Goal: Transaction & Acquisition: Obtain resource

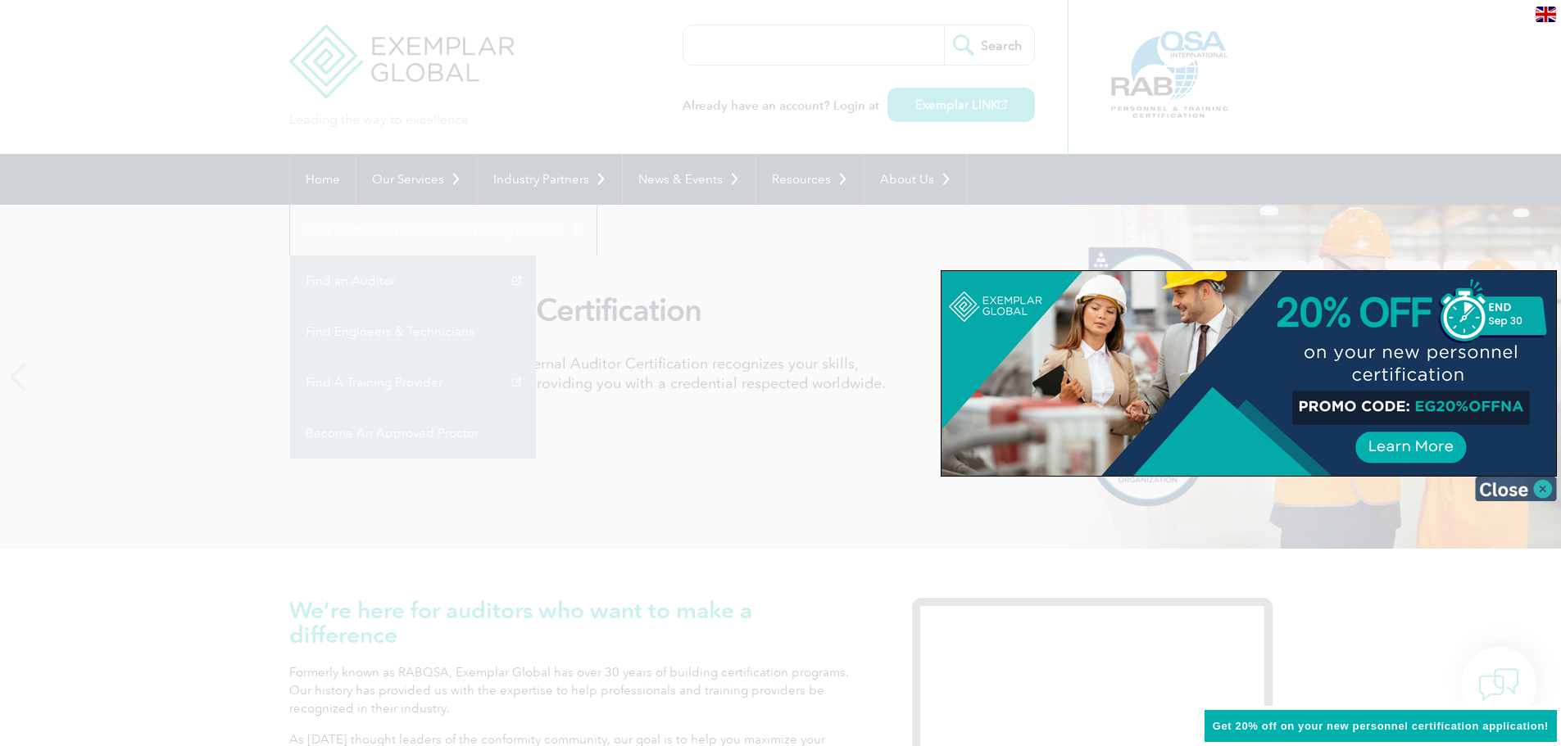
click at [1495, 492] on img at bounding box center [1516, 489] width 82 height 25
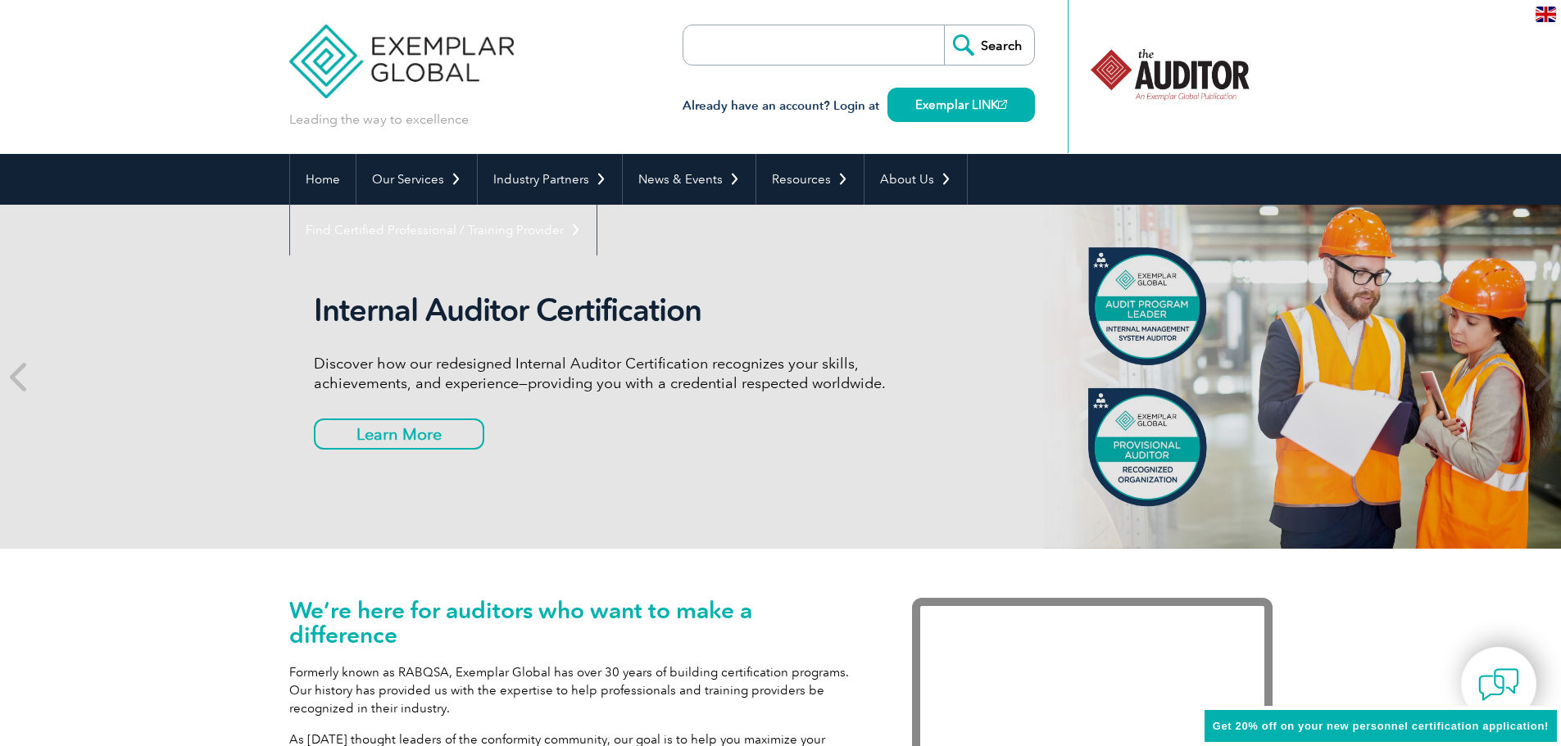
click at [0, 0] on link "Find A Training Provider" at bounding box center [0, 0] width 0 height 0
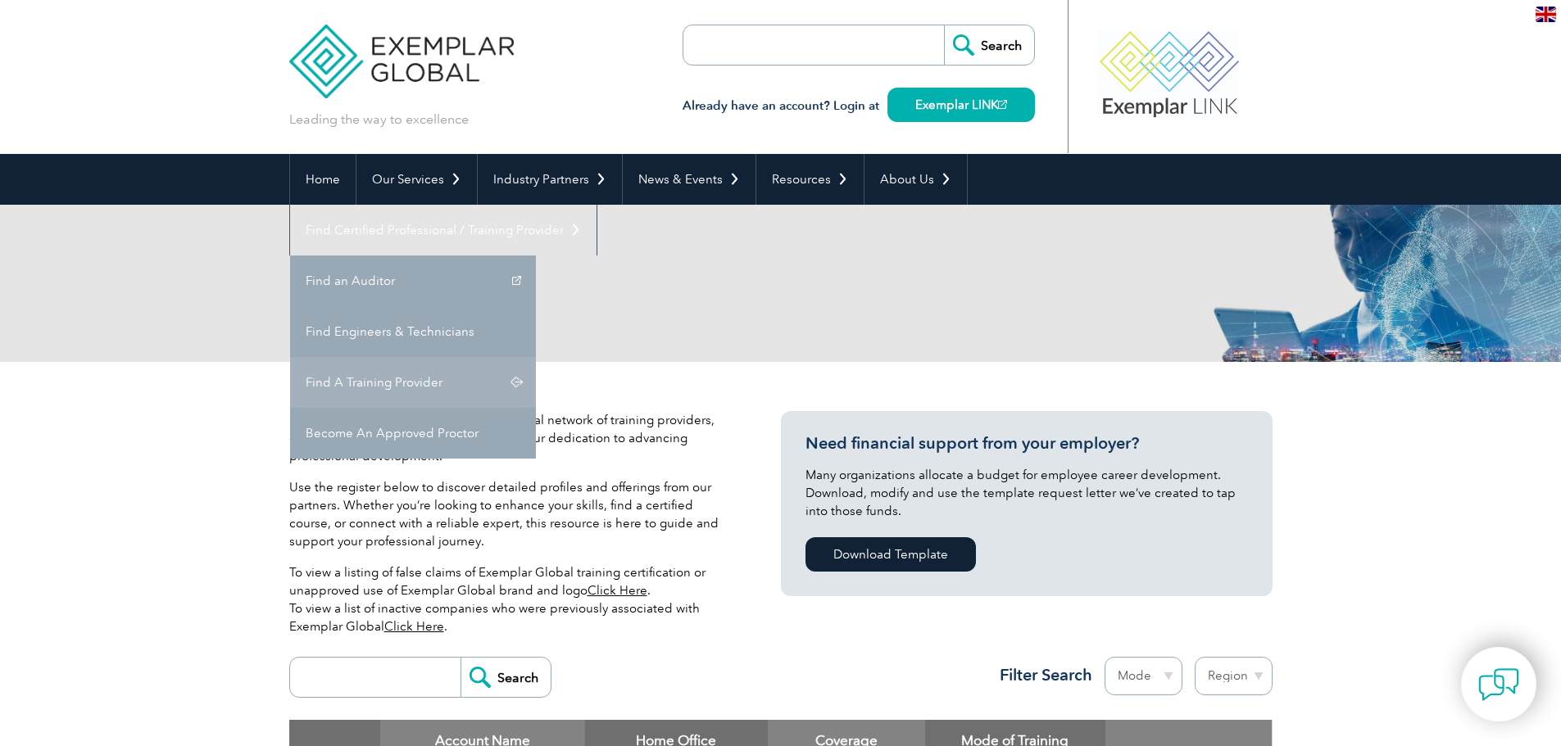
click at [536, 357] on link "Find A Training Provider" at bounding box center [413, 382] width 246 height 51
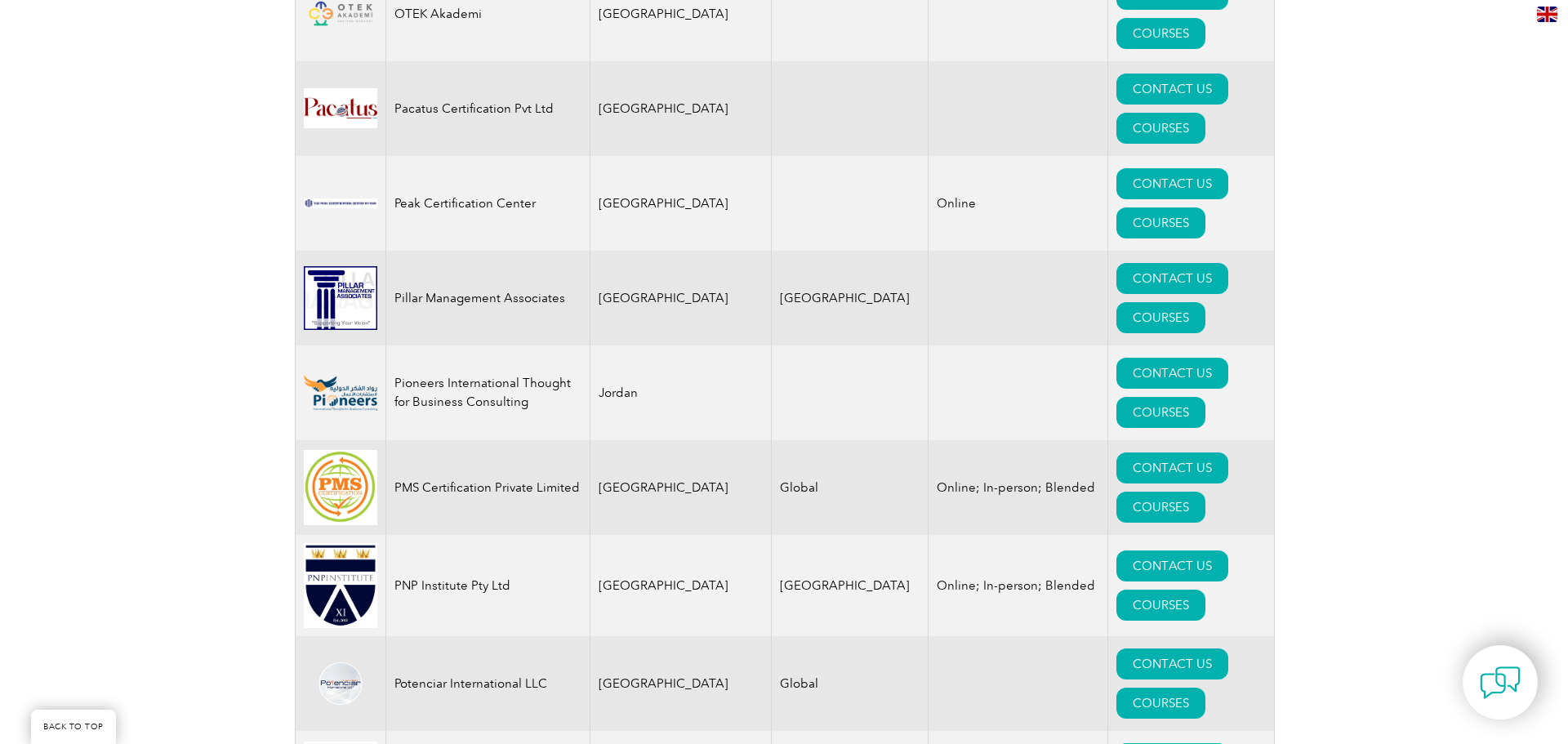
scroll to position [18743, 0]
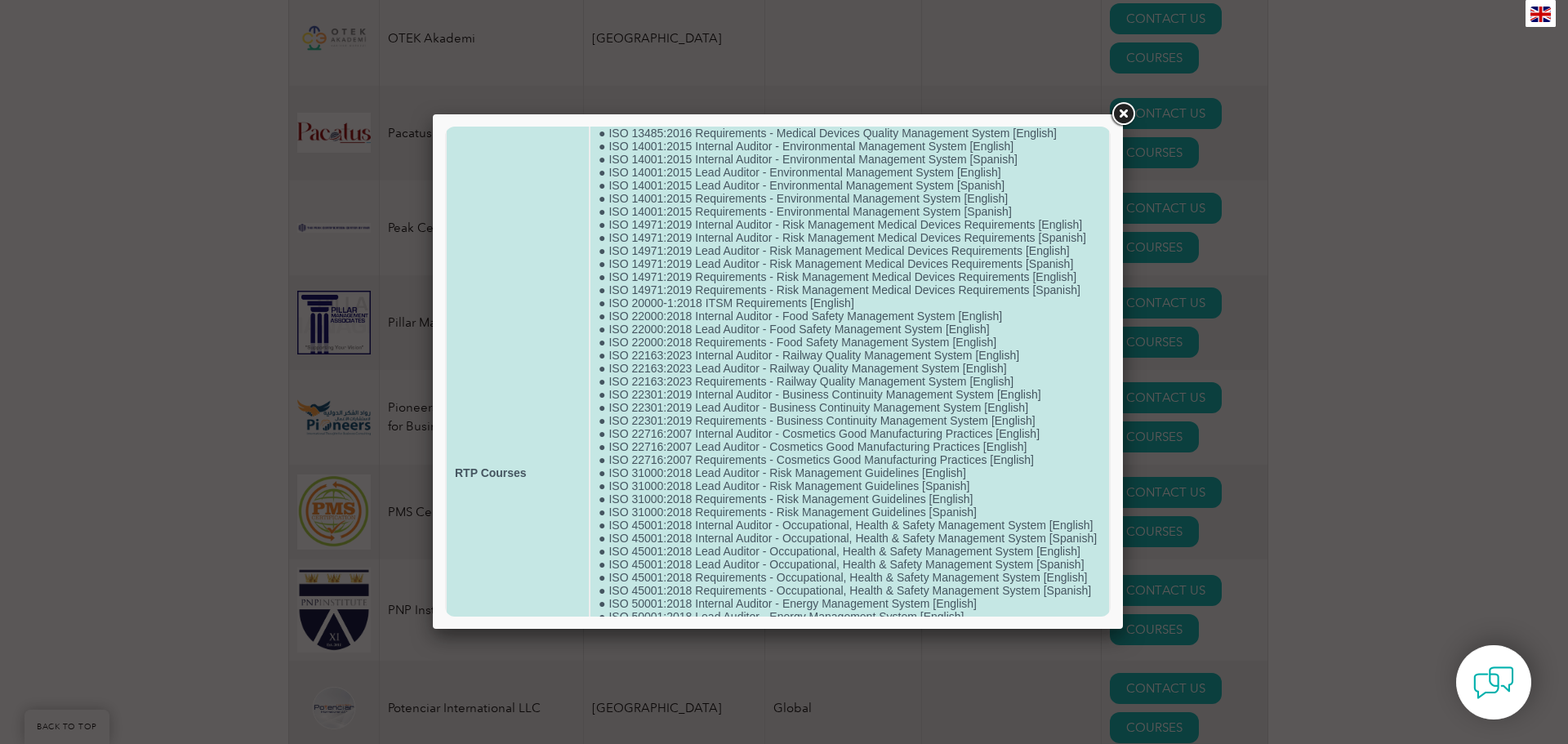
scroll to position [164, 0]
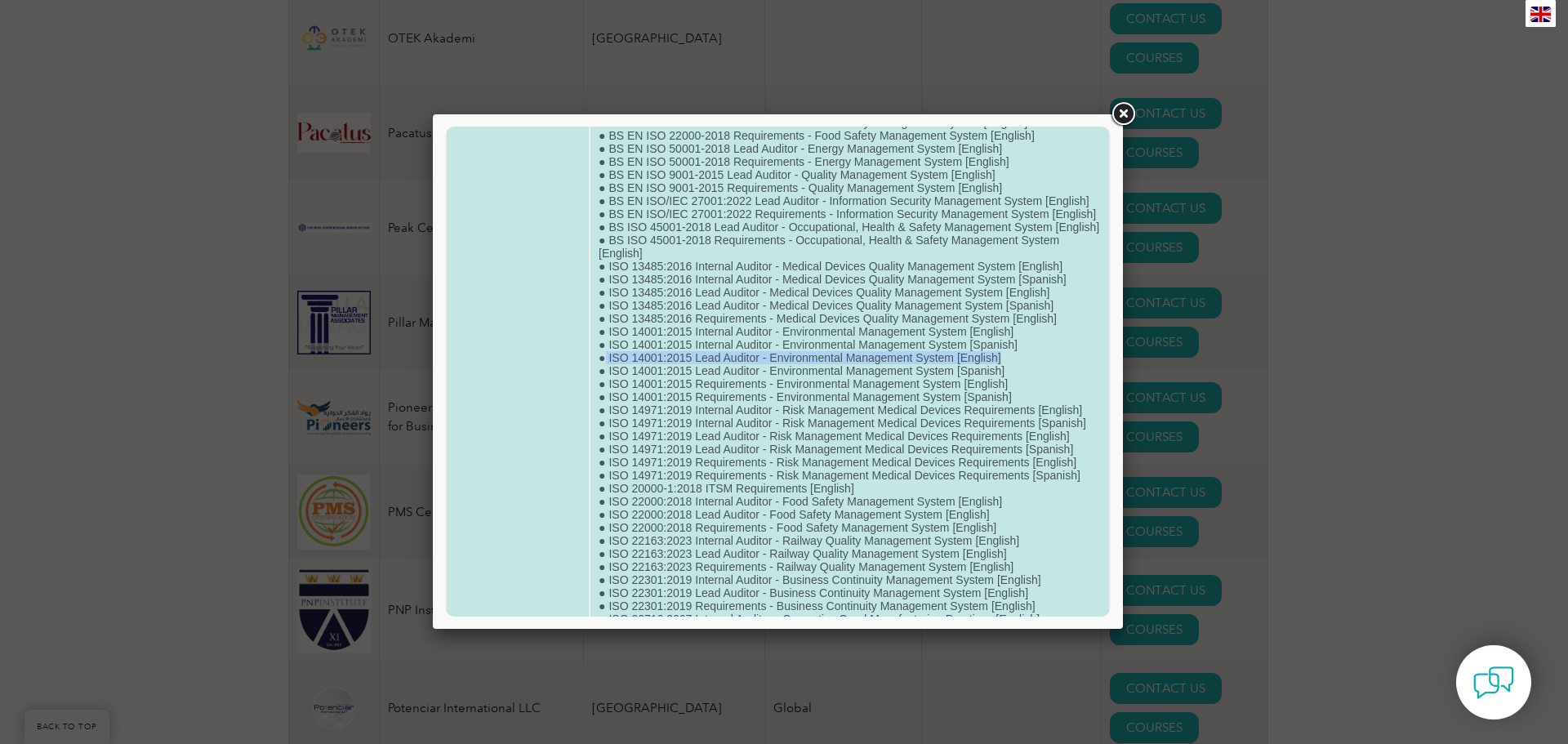
drag, startPoint x: 605, startPoint y: 384, endPoint x: 1005, endPoint y: 388, distance: 400.0
click at [1005, 388] on td "● ISO 22716:2007 Internal Auditor - Cosmetics Good Manufacturing Practices [Eng…" at bounding box center [849, 658] width 518 height 1278
click at [912, 386] on td "● ISO 22716:2007 Internal Auditor - Cosmetics Good Manufacturing Practices [Eng…" at bounding box center [849, 658] width 518 height 1278
click at [912, 385] on td "● ISO 22716:2007 Internal Auditor - Cosmetics Good Manufacturing Practices [Eng…" at bounding box center [849, 658] width 518 height 1278
drag, startPoint x: 604, startPoint y: 373, endPoint x: 1034, endPoint y: 366, distance: 430.1
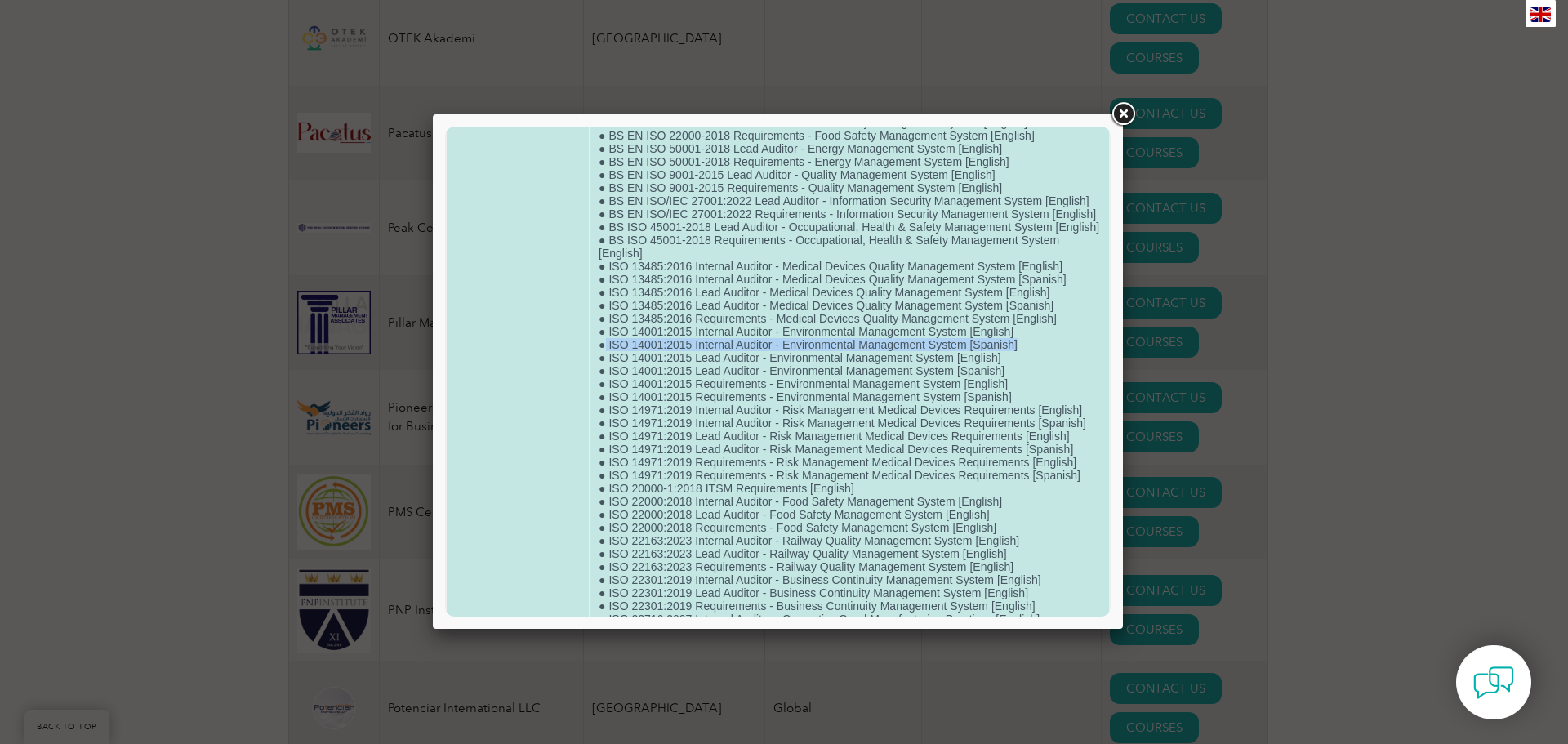
click at [1034, 366] on td "● ISO 22716:2007 Internal Auditor - Cosmetics Good Manufacturing Practices [Eng…" at bounding box center [849, 658] width 518 height 1278
click at [1014, 357] on td "● ISO 22716:2007 Internal Auditor - Cosmetics Good Manufacturing Practices [Eng…" at bounding box center [849, 658] width 518 height 1278
drag, startPoint x: 1014, startPoint y: 357, endPoint x: 617, endPoint y: 362, distance: 397.0
click at [617, 362] on td "● ISO 22716:2007 Internal Auditor - Cosmetics Good Manufacturing Practices [Eng…" at bounding box center [849, 658] width 518 height 1278
drag, startPoint x: 607, startPoint y: 386, endPoint x: 1017, endPoint y: 386, distance: 410.0
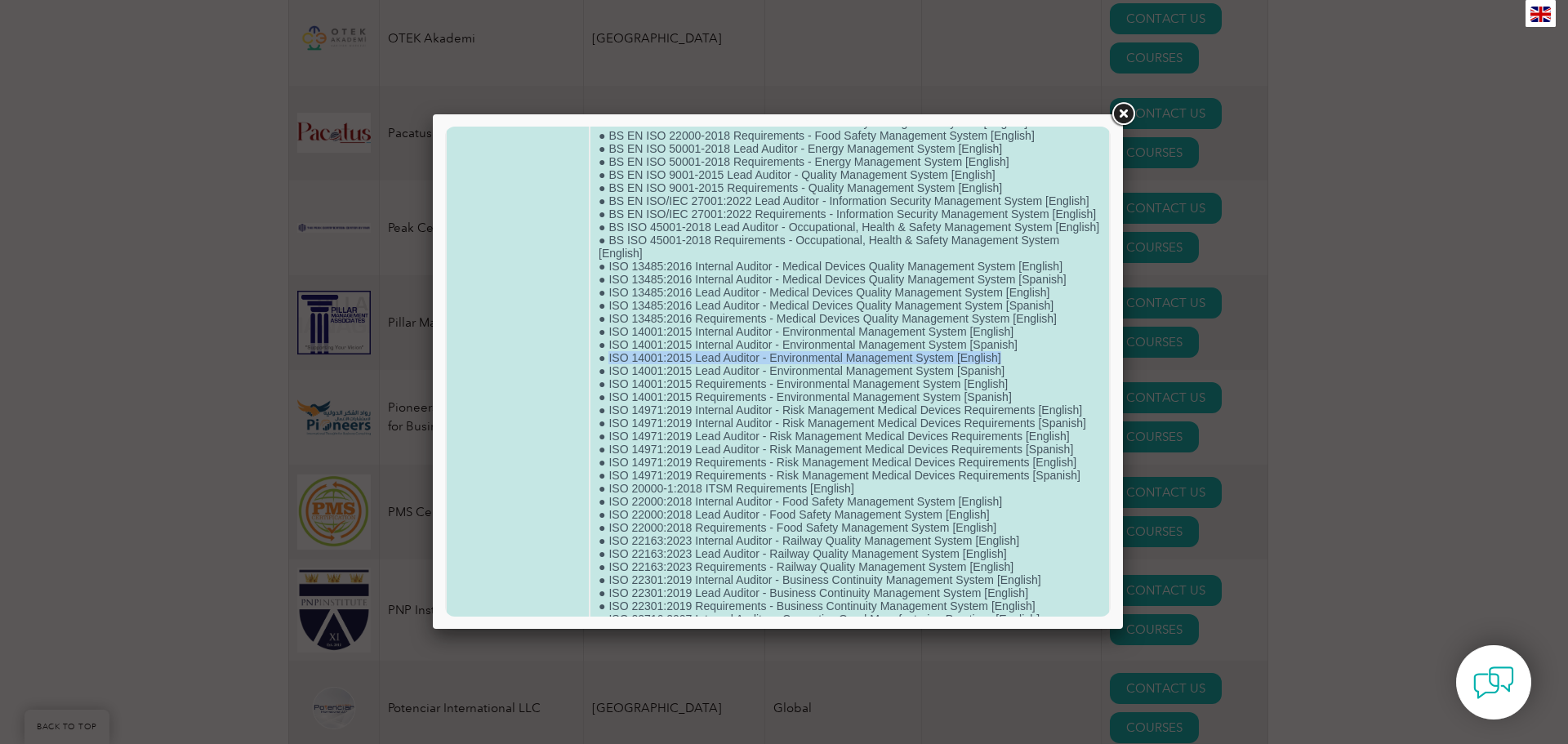
click at [1017, 386] on td "● ISO 22716:2007 Internal Auditor - Cosmetics Good Manufacturing Practices [Eng…" at bounding box center [849, 658] width 518 height 1278
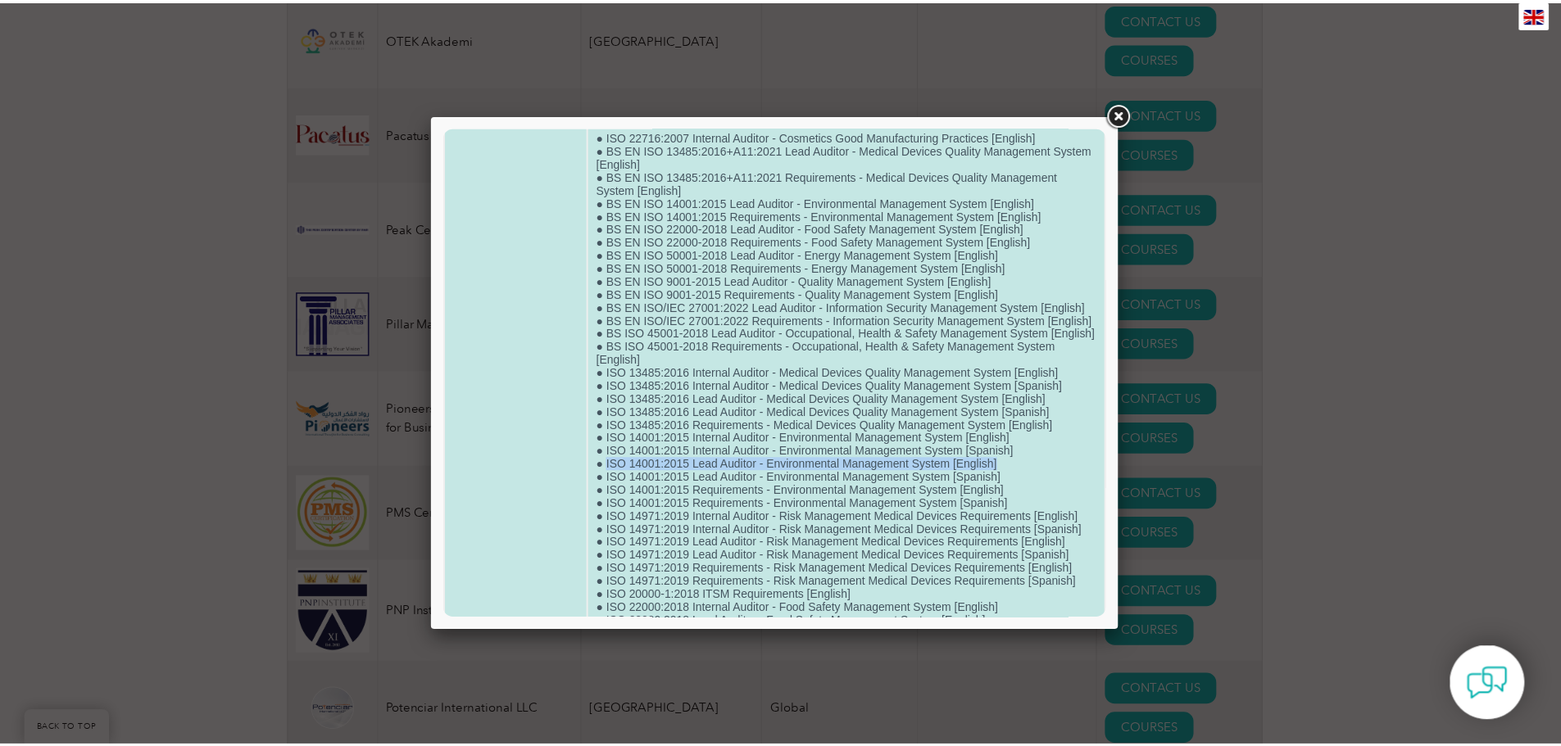
scroll to position [0, 0]
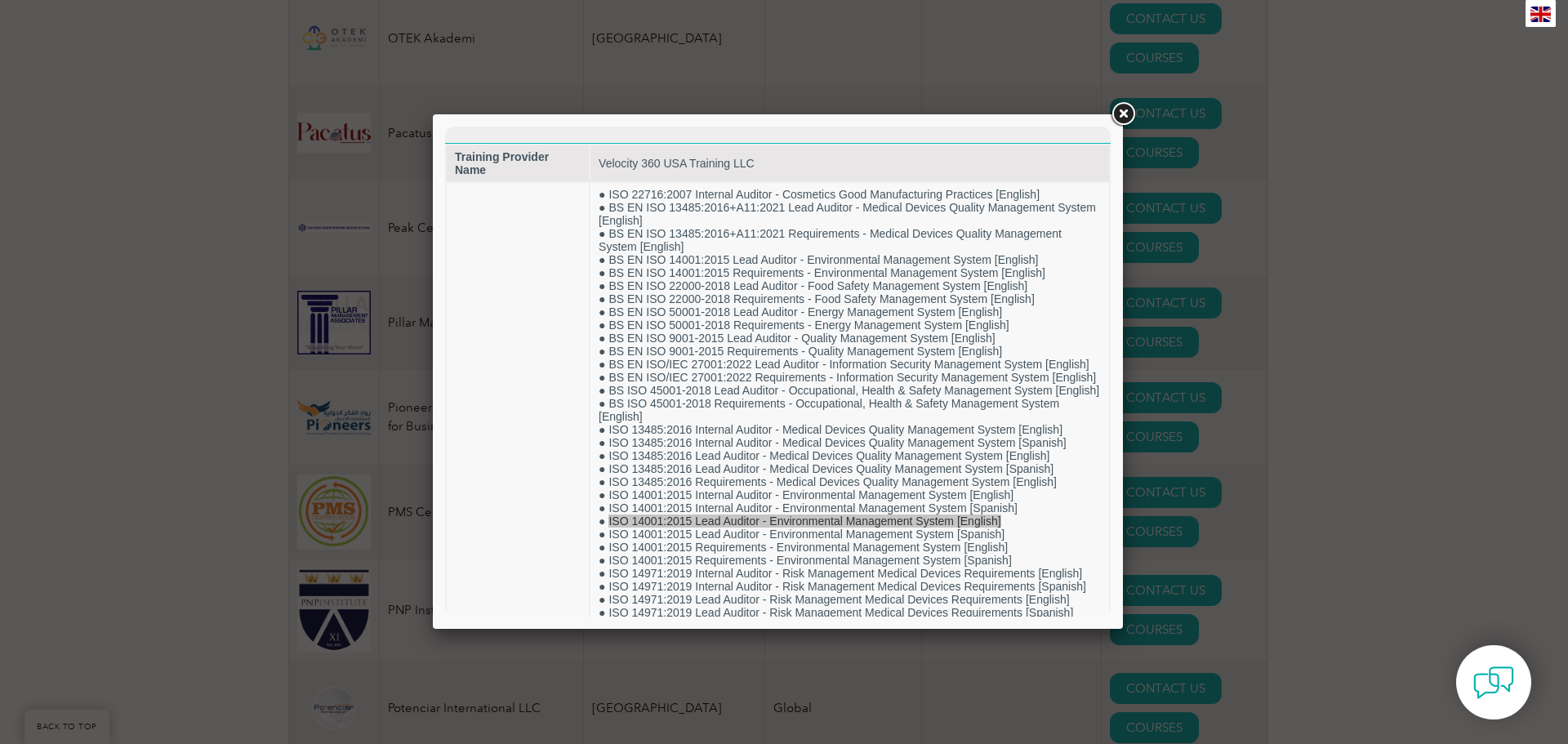
click at [1118, 118] on link at bounding box center [1122, 114] width 29 height 29
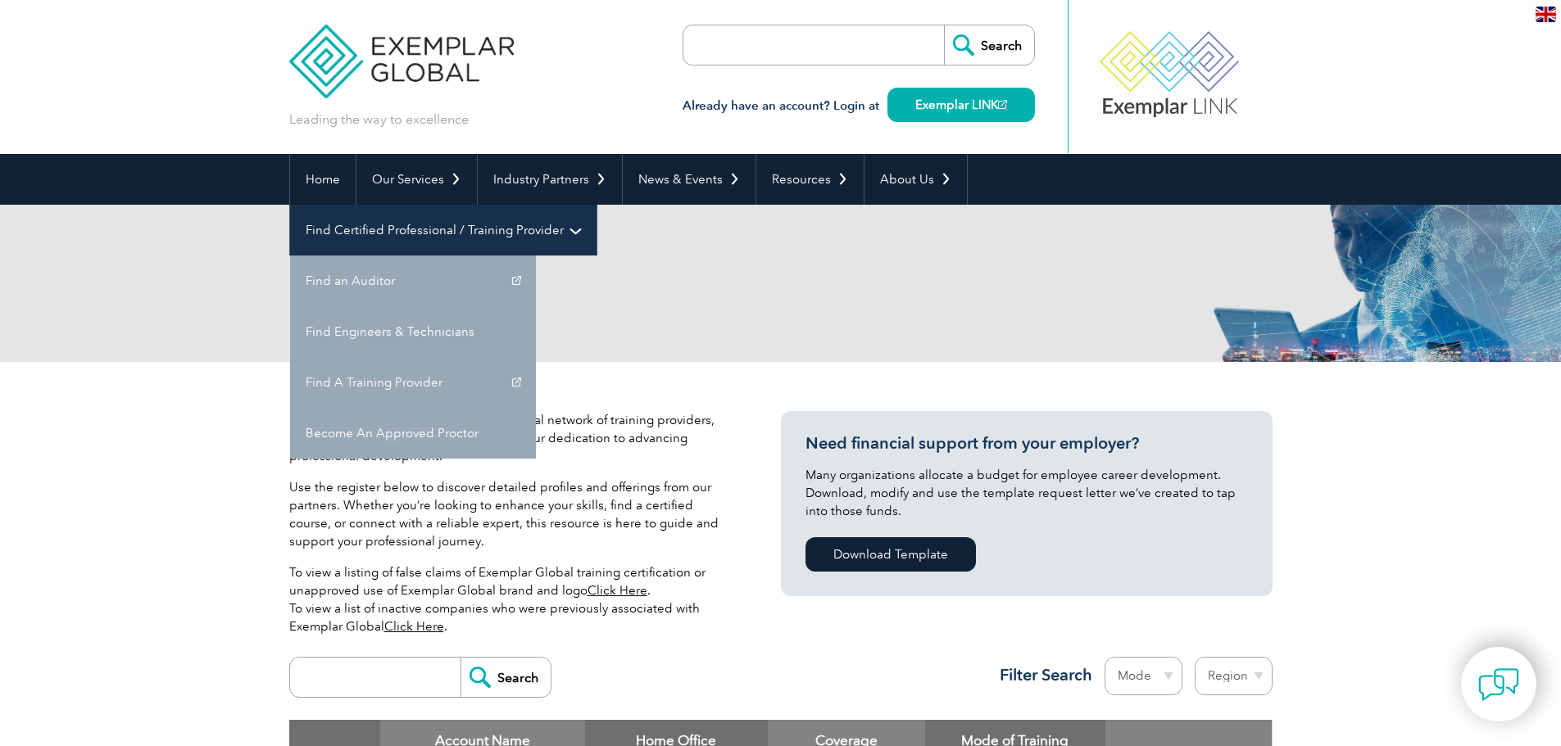
click at [596, 205] on link "Find Certified Professional / Training Provider" at bounding box center [443, 230] width 306 height 51
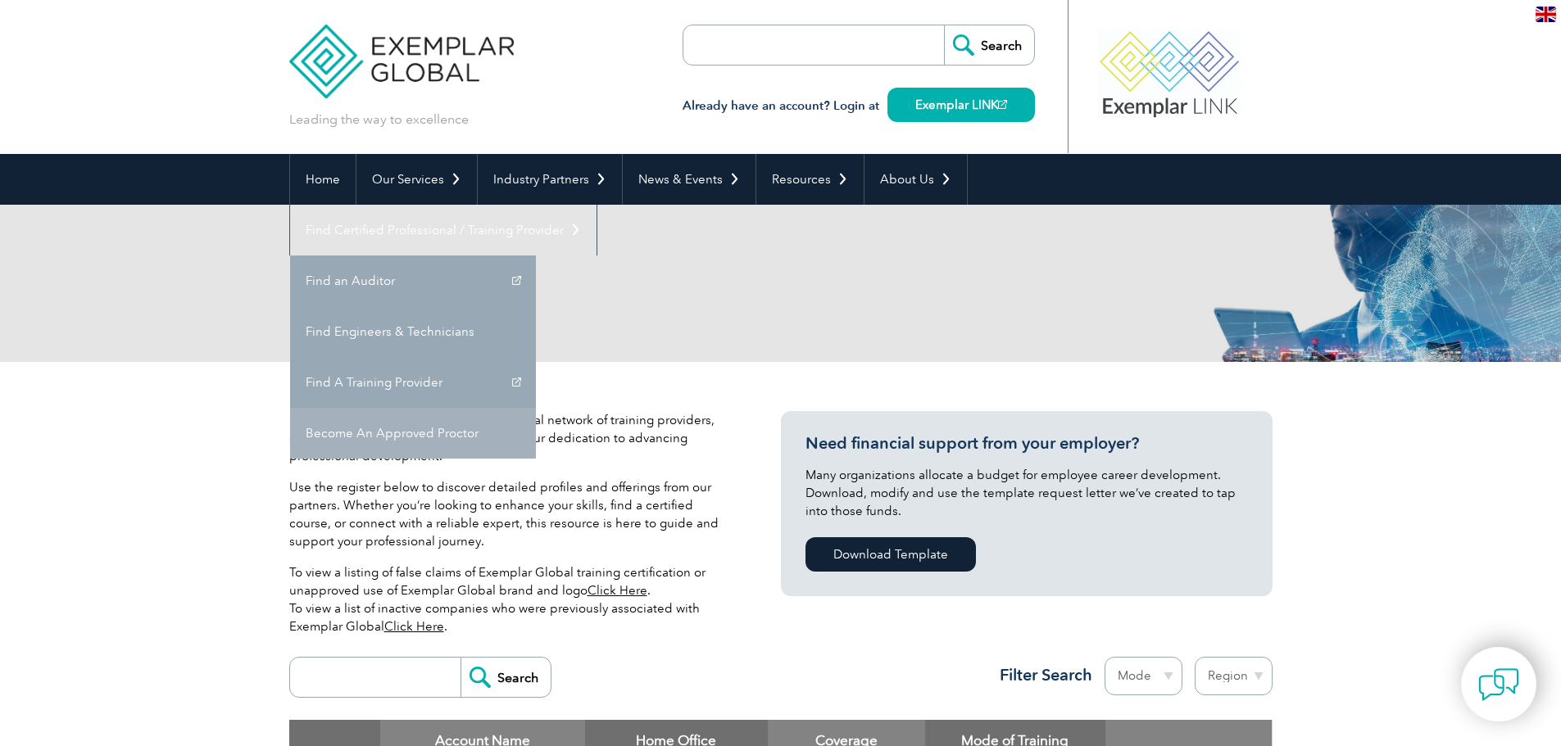
click at [536, 408] on link "Become An Approved Proctor" at bounding box center [413, 433] width 246 height 51
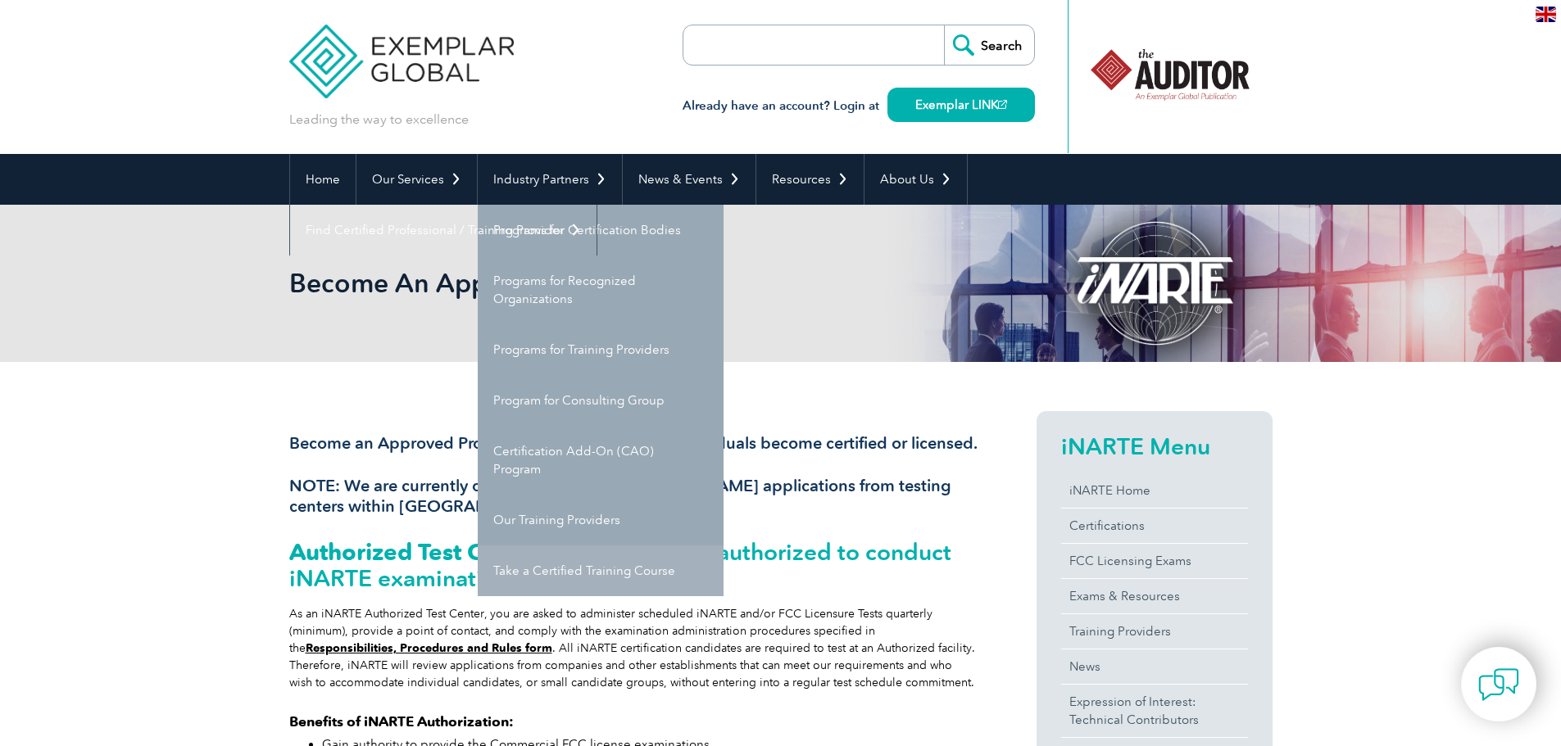
click at [605, 573] on link "Take a Certified Training Course" at bounding box center [601, 571] width 246 height 51
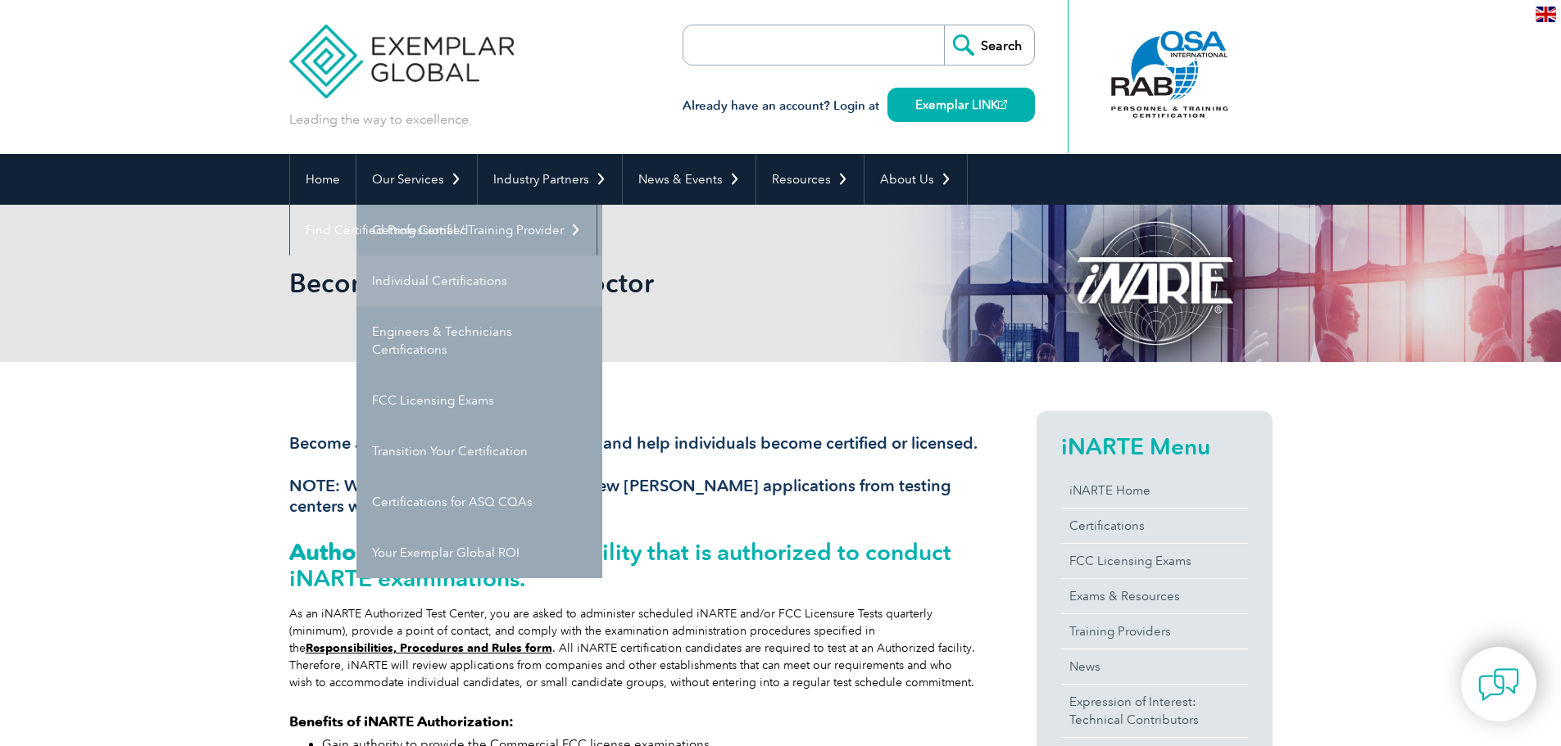
click at [449, 268] on link "Individual Certifications" at bounding box center [479, 281] width 246 height 51
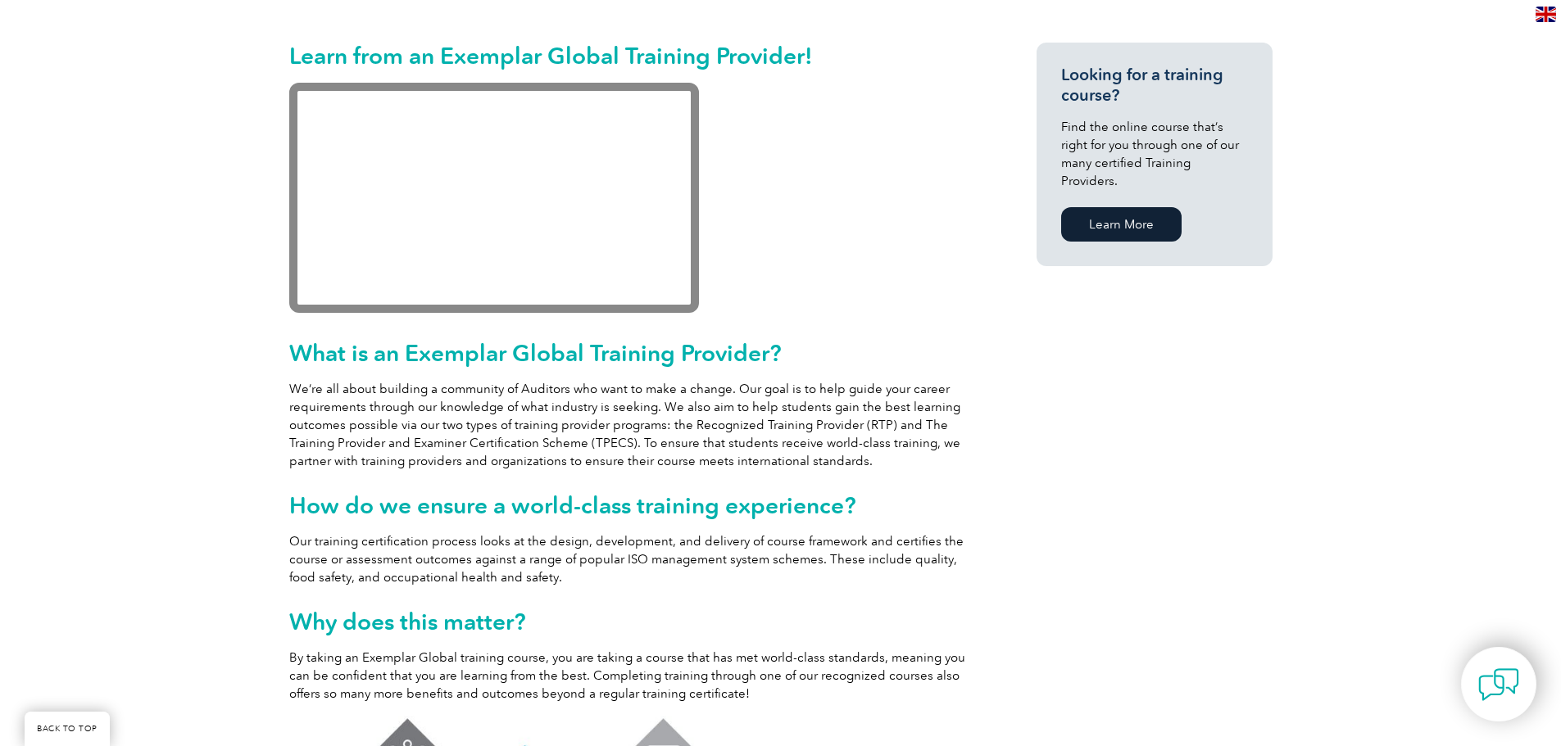
scroll to position [410, 0]
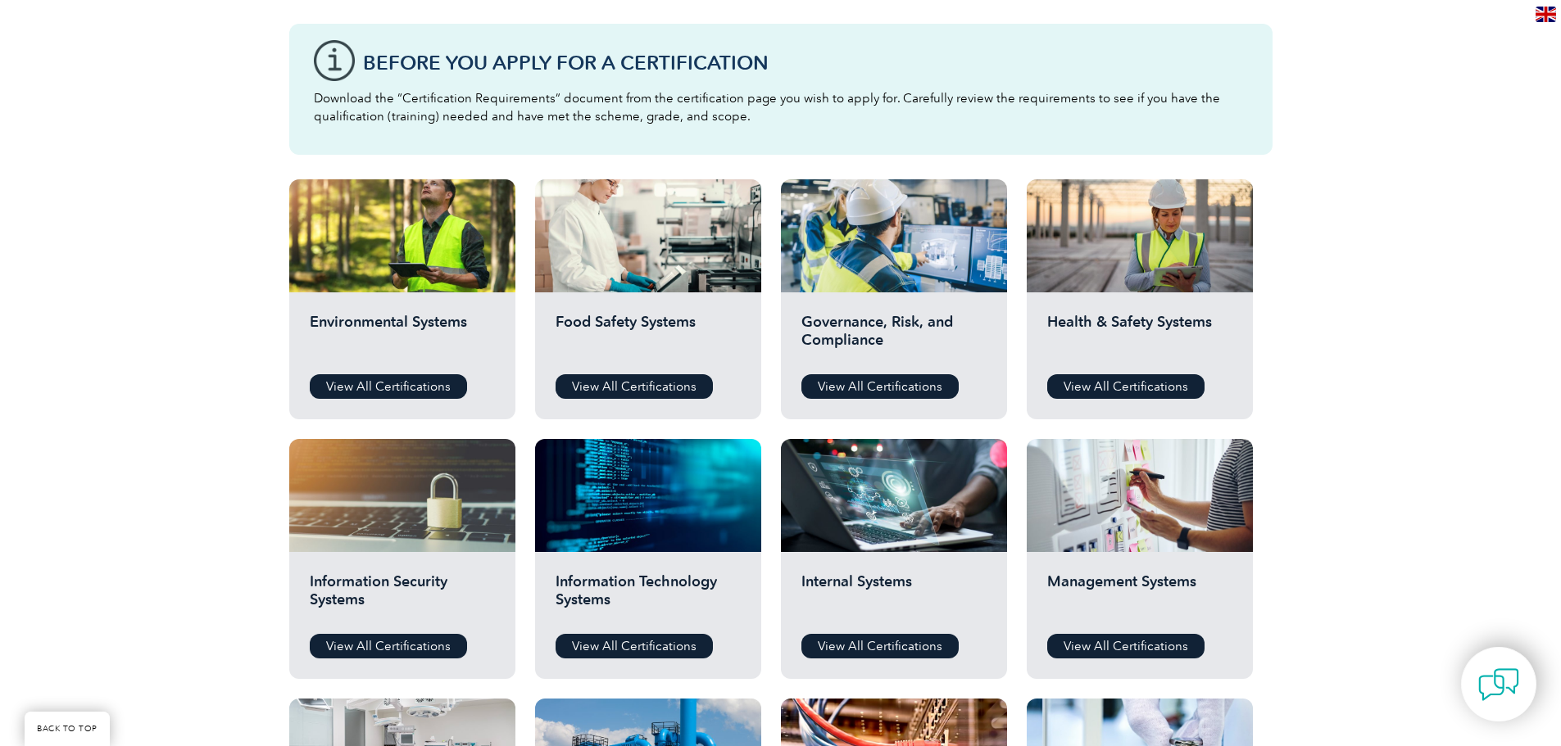
scroll to position [492, 0]
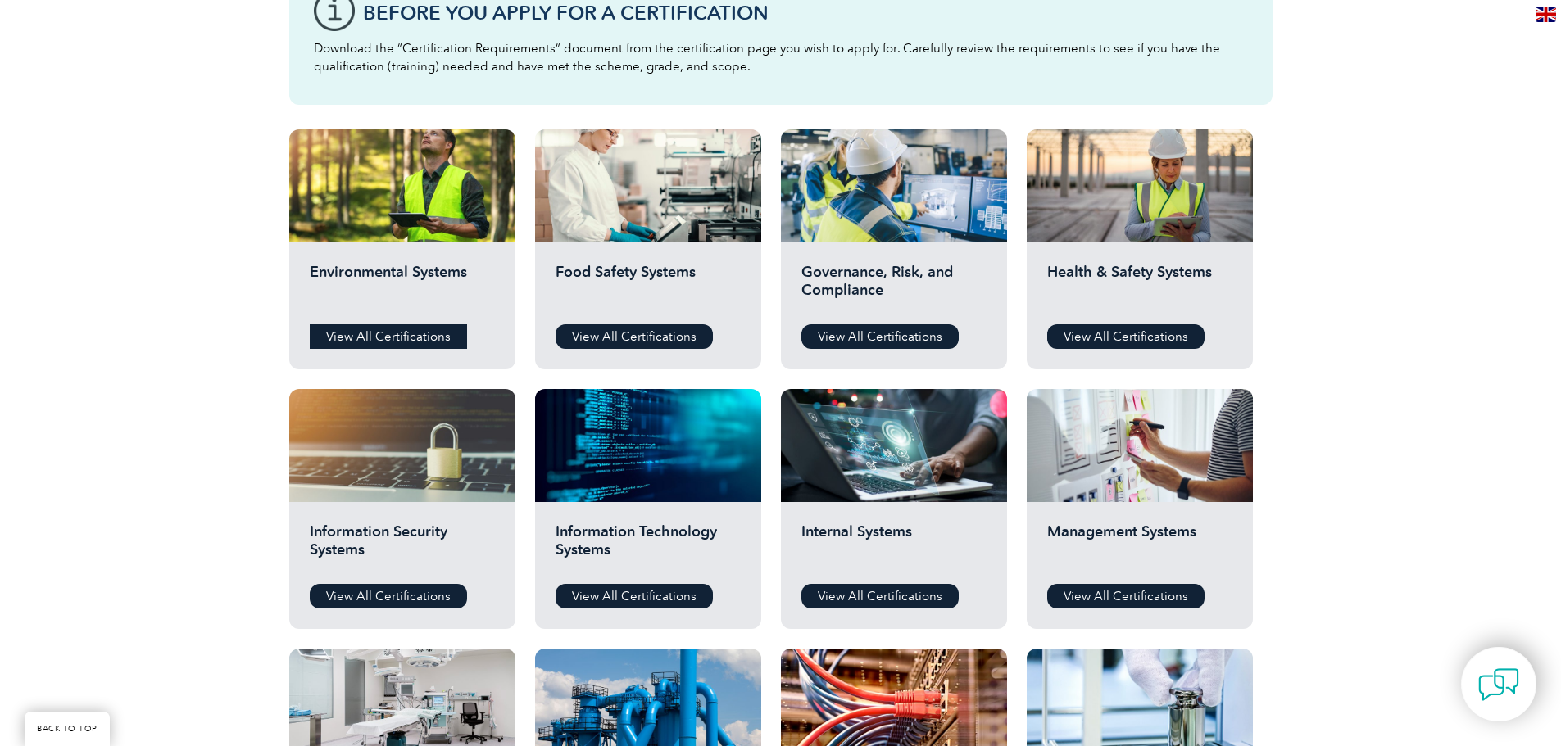
click at [389, 336] on link "View All Certifications" at bounding box center [388, 336] width 157 height 25
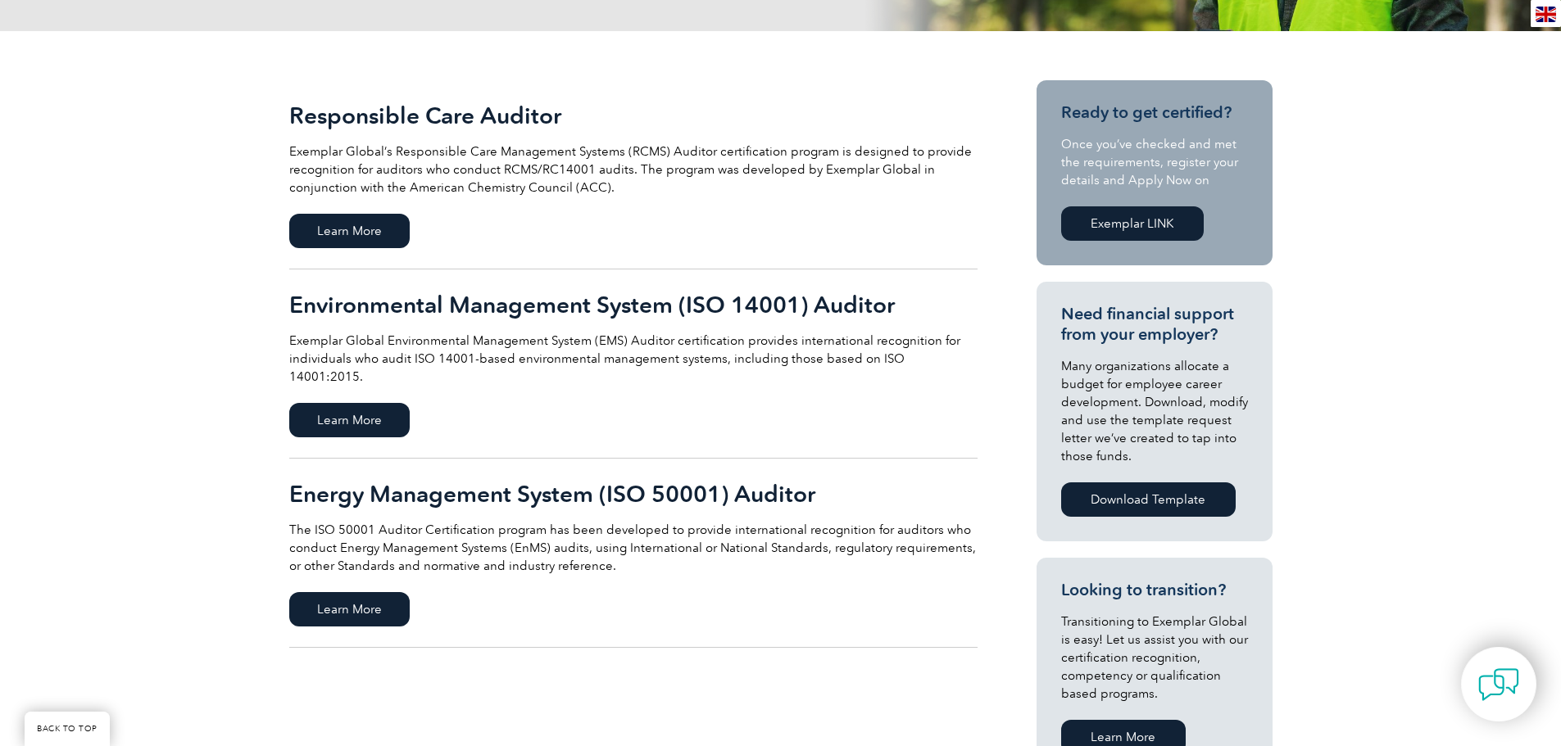
scroll to position [328, 0]
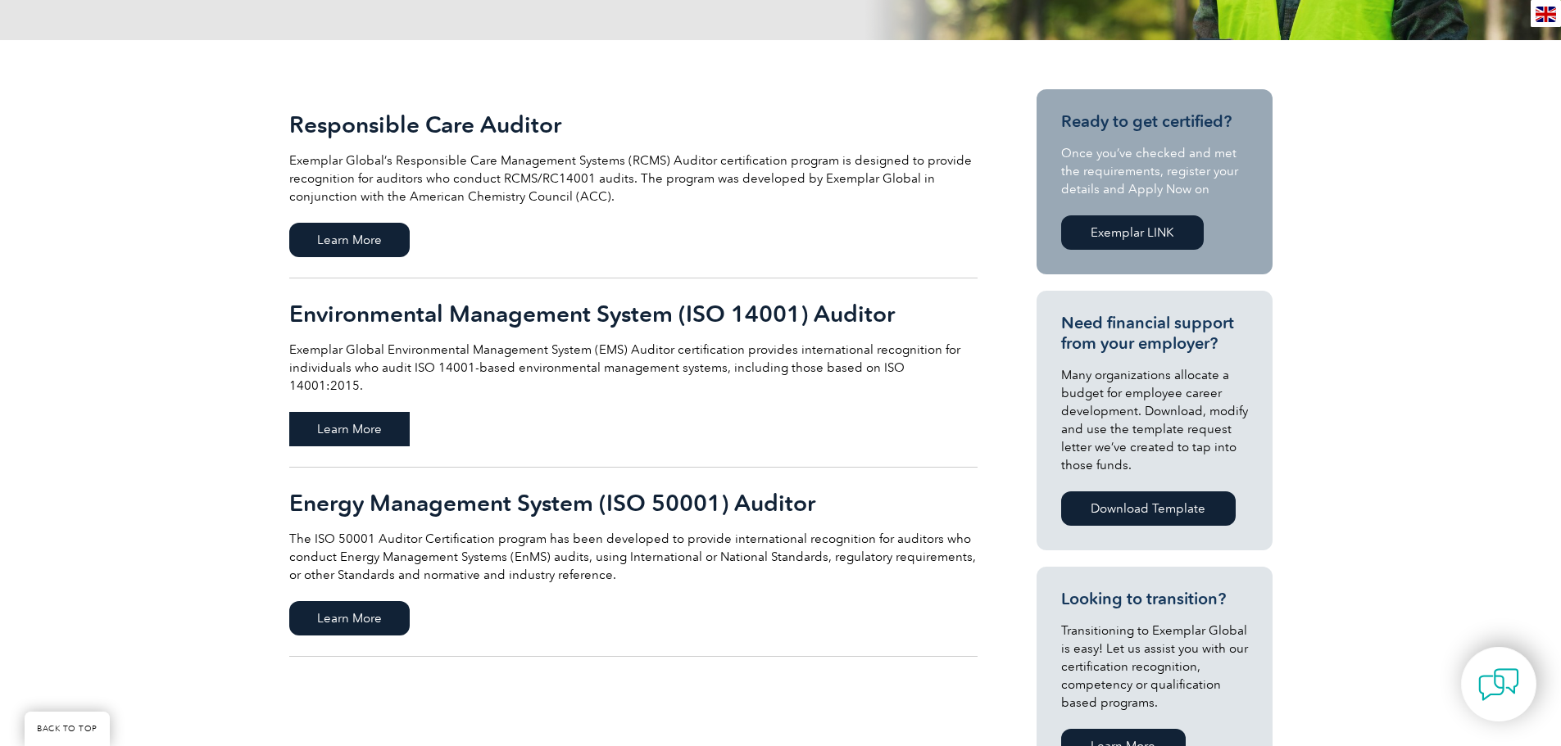
click at [366, 412] on span "Learn More" at bounding box center [349, 429] width 120 height 34
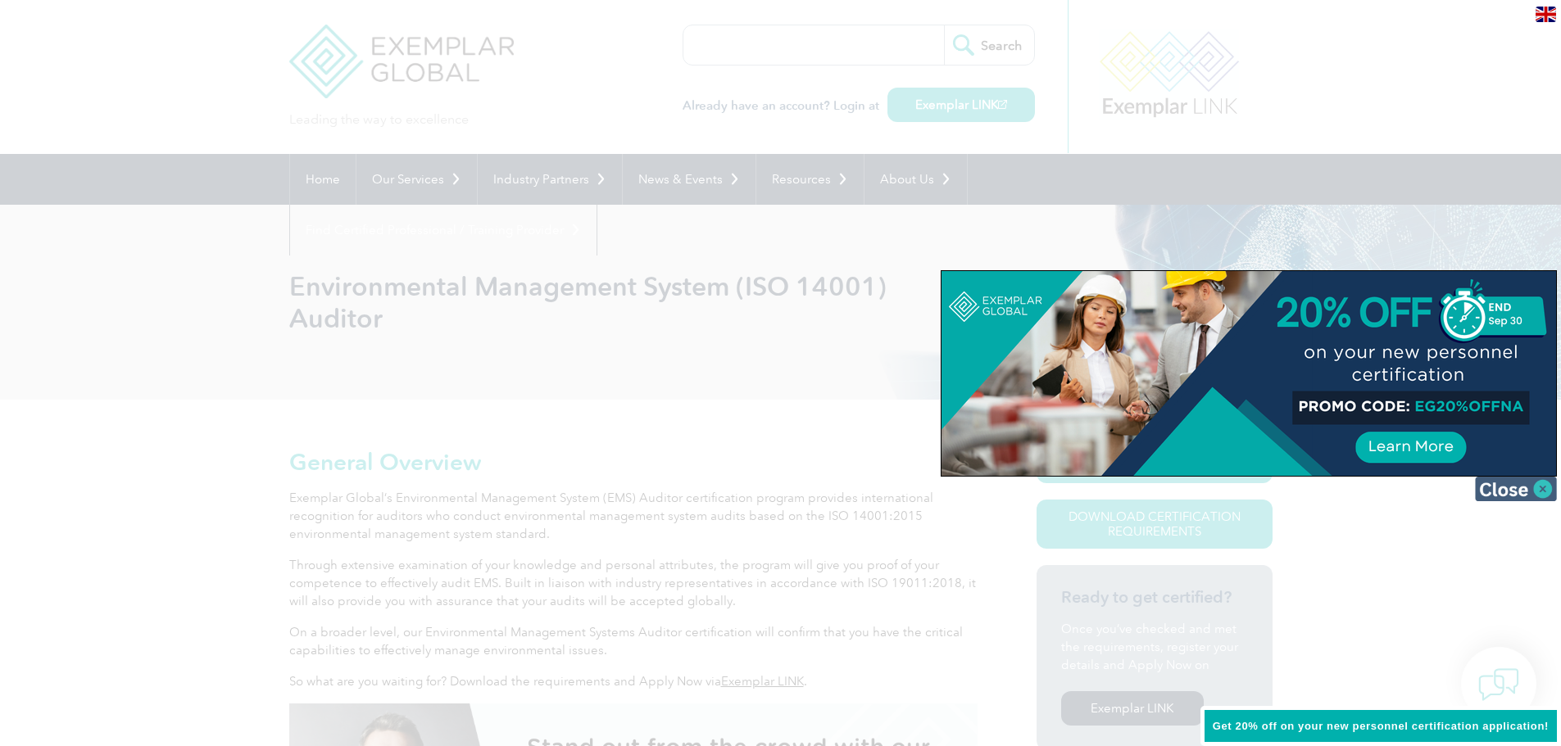
click at [1520, 486] on img at bounding box center [1516, 489] width 82 height 25
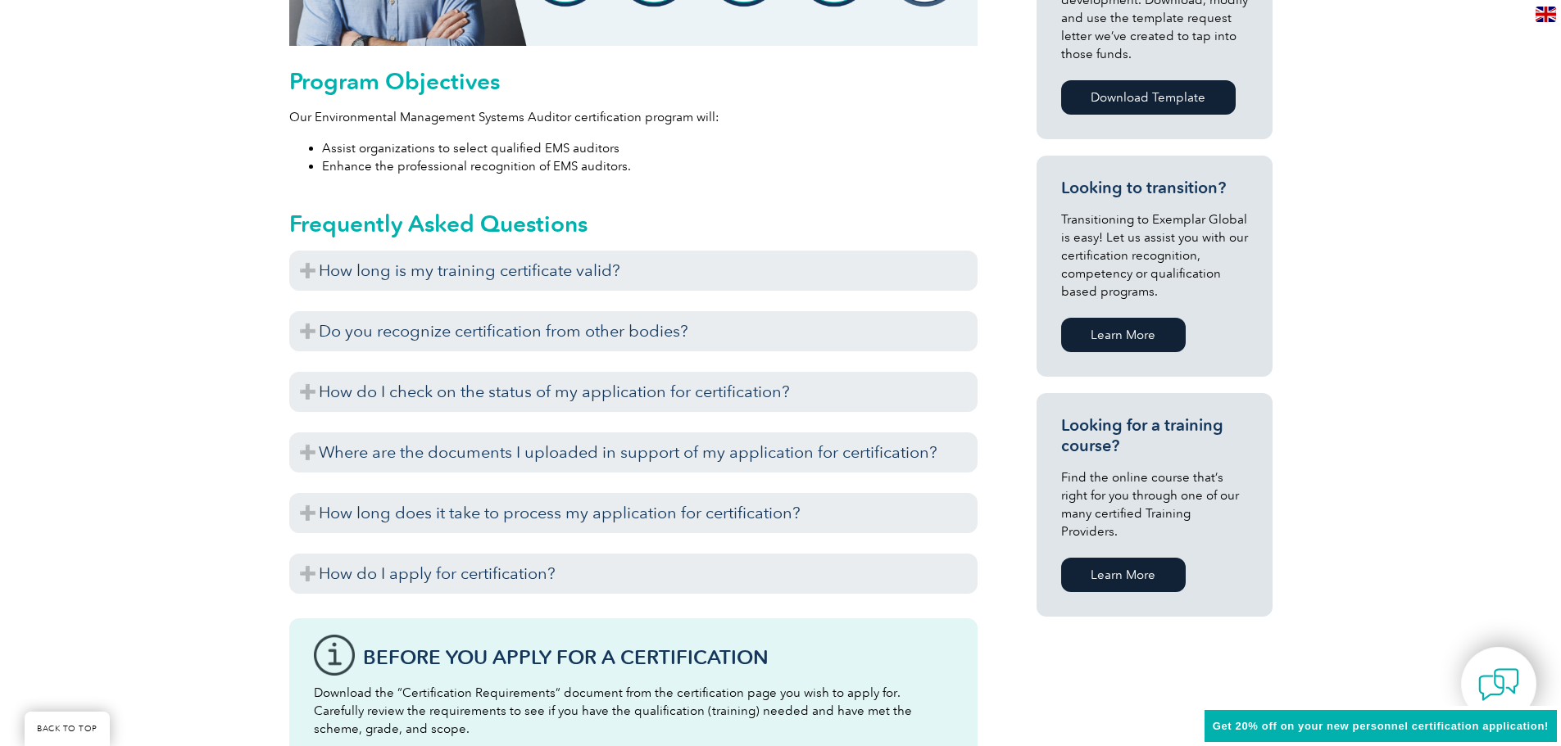
scroll to position [901, 0]
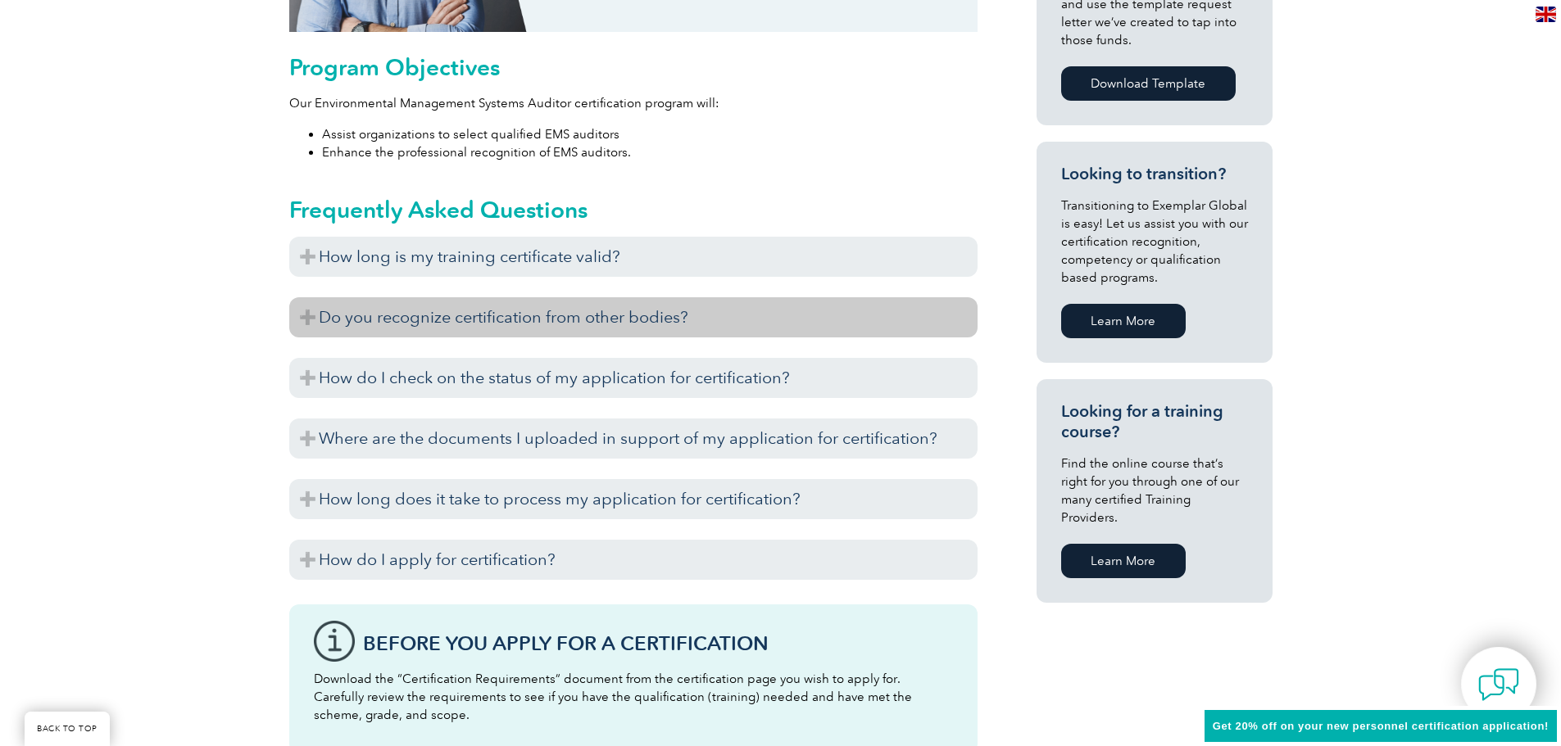
click at [316, 318] on h3 "Do you recognize certification from other bodies?" at bounding box center [633, 317] width 688 height 40
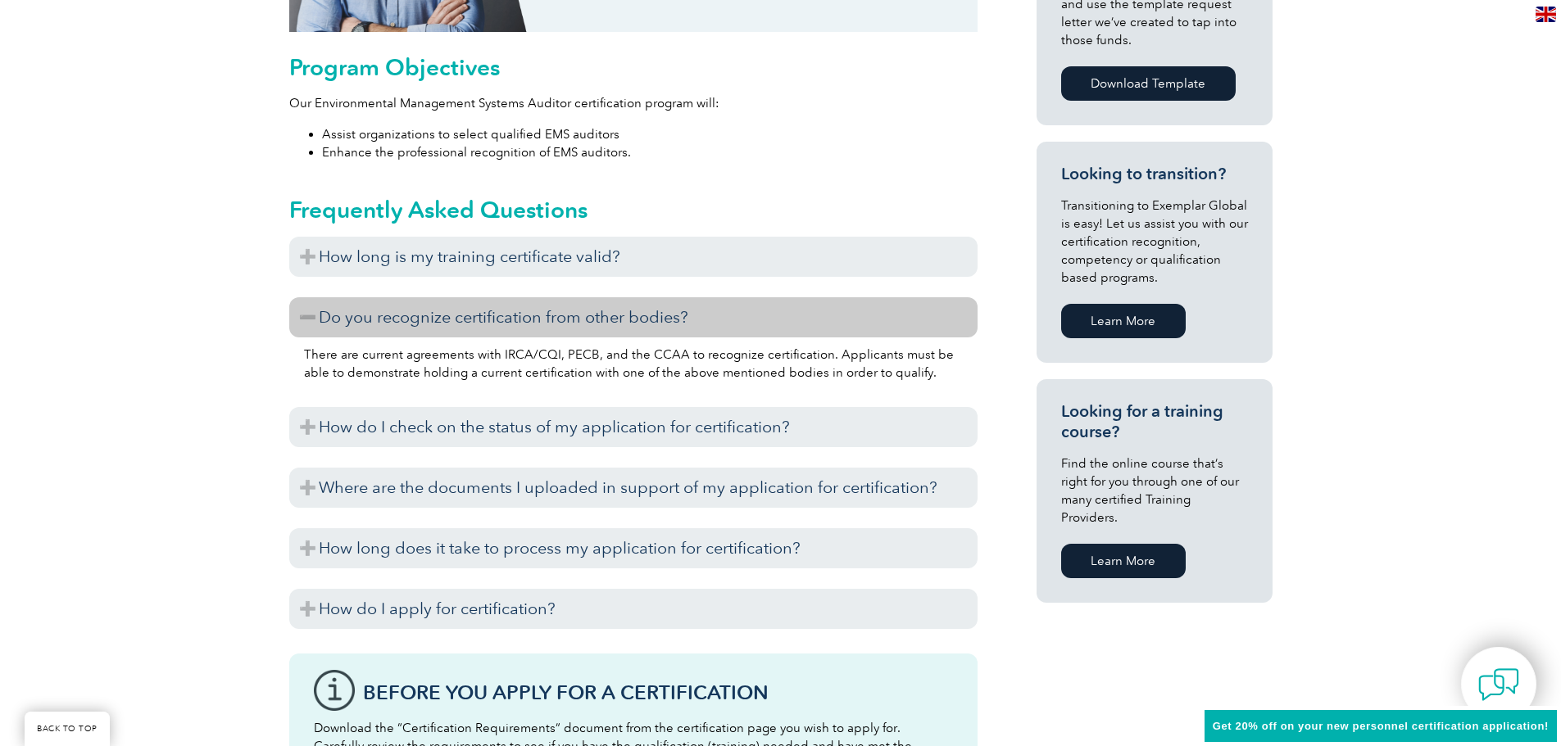
click at [316, 318] on h3 "Do you recognize certification from other bodies?" at bounding box center [633, 317] width 688 height 40
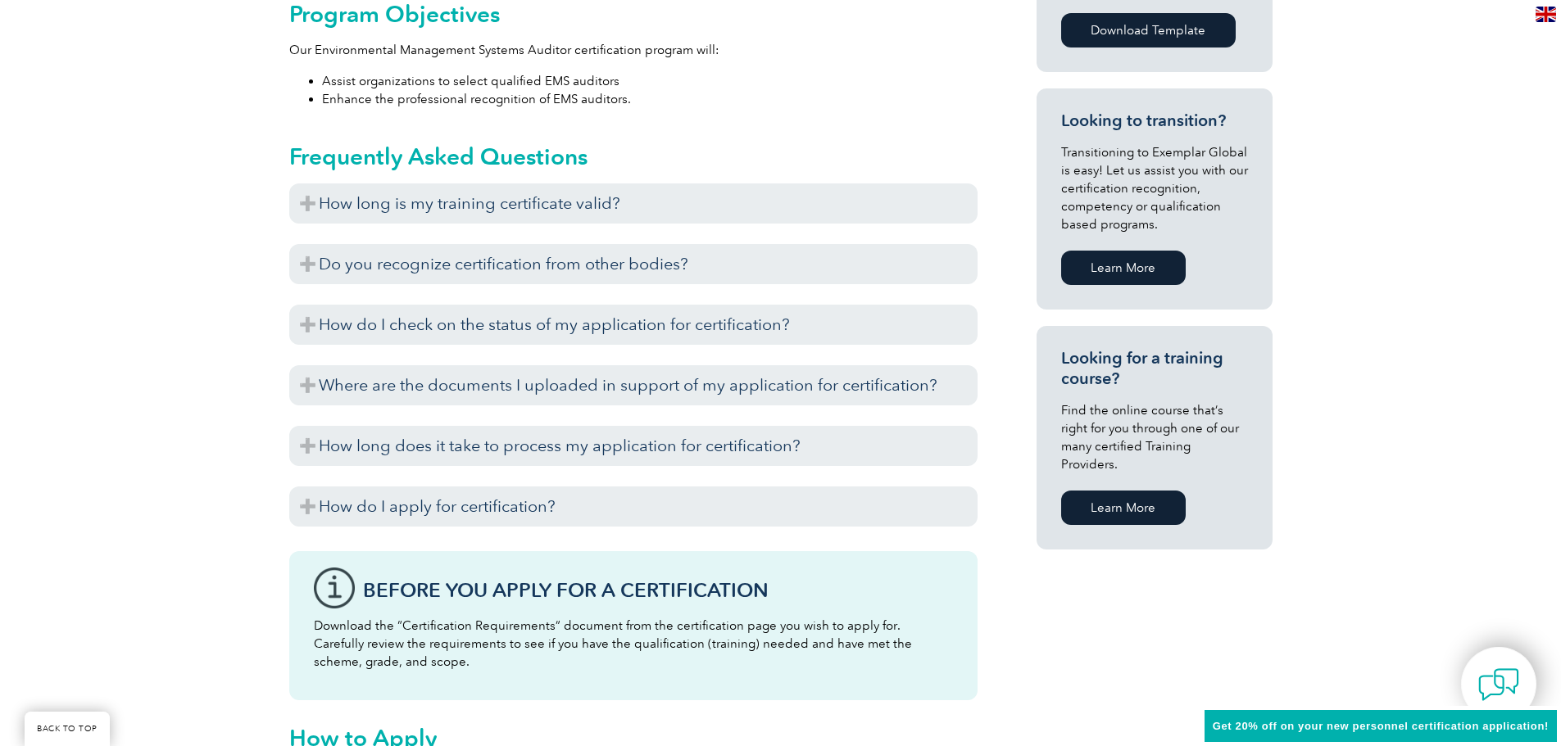
scroll to position [983, 0]
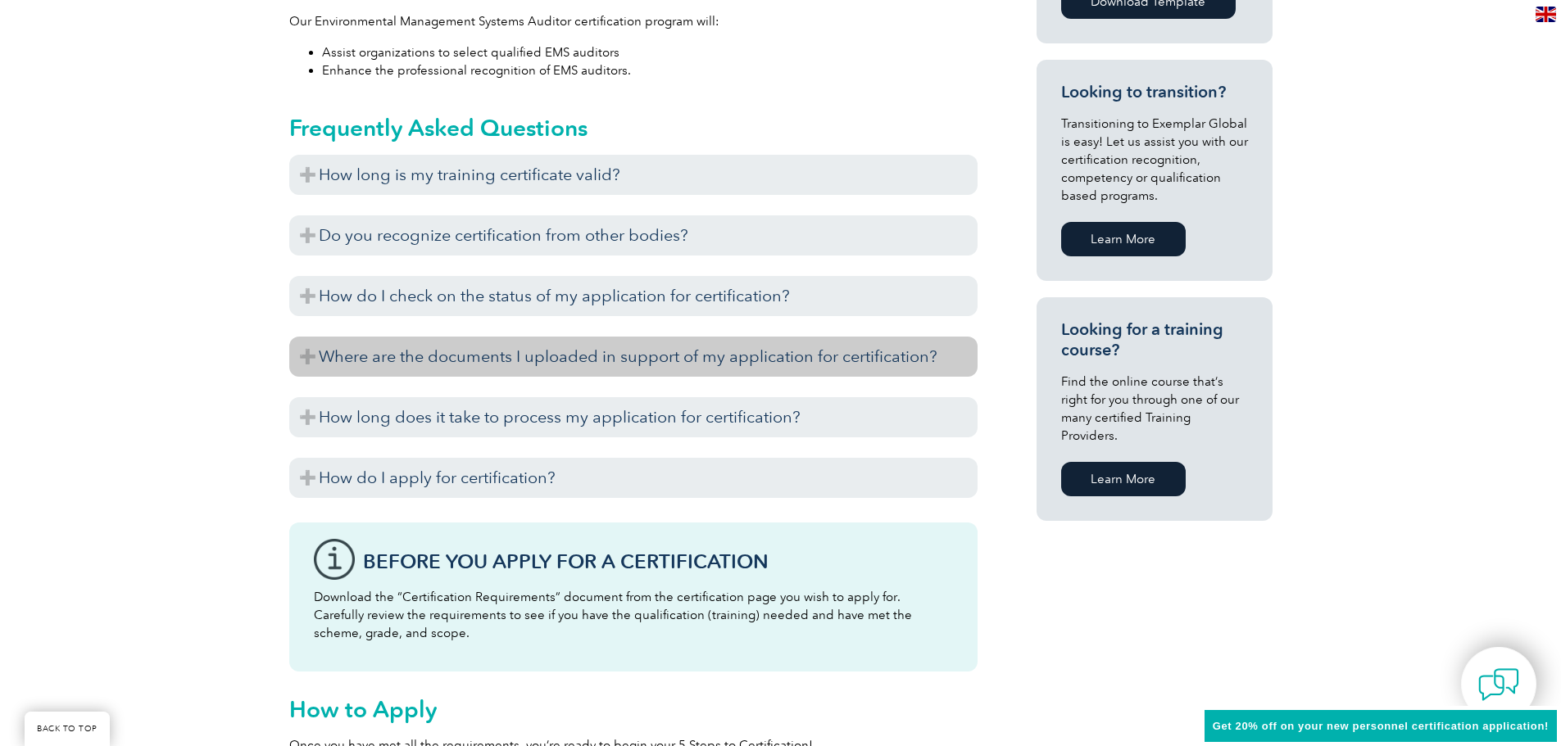
click at [327, 353] on h3 "Where are the documents I uploaded in support of my application for certificati…" at bounding box center [633, 357] width 688 height 40
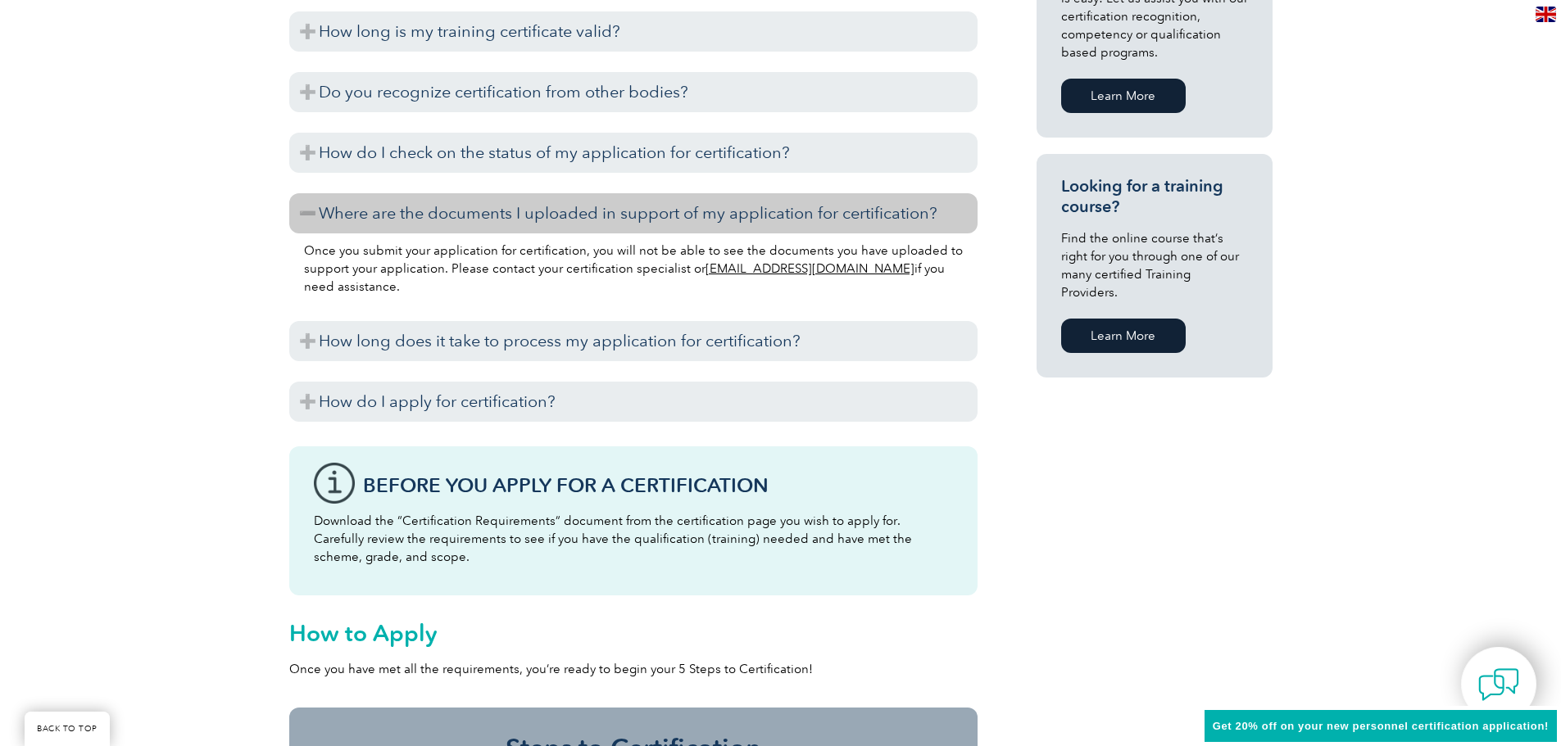
scroll to position [1229, 0]
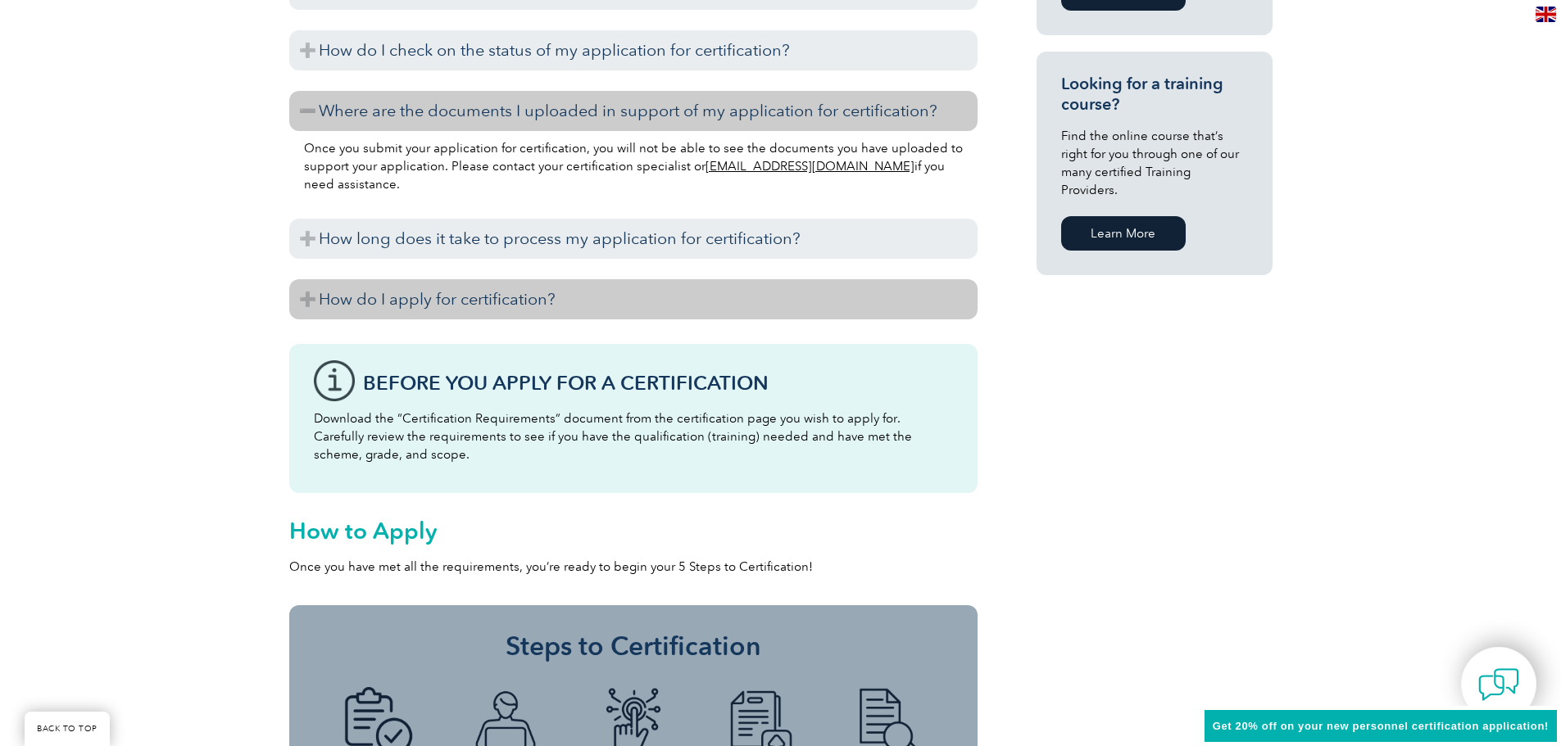
click at [349, 302] on h3 "How do I apply for certification?" at bounding box center [633, 299] width 688 height 40
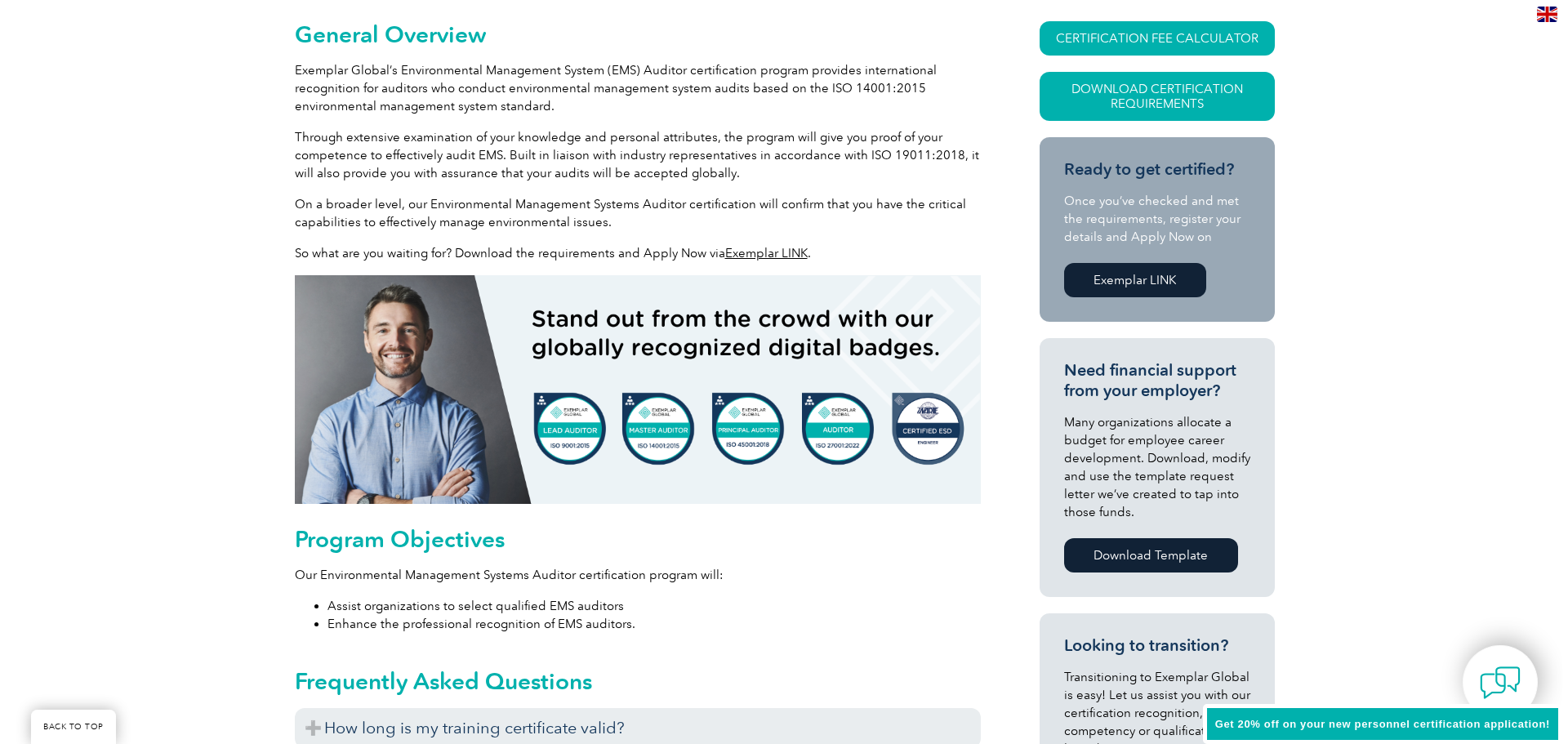
scroll to position [327, 0]
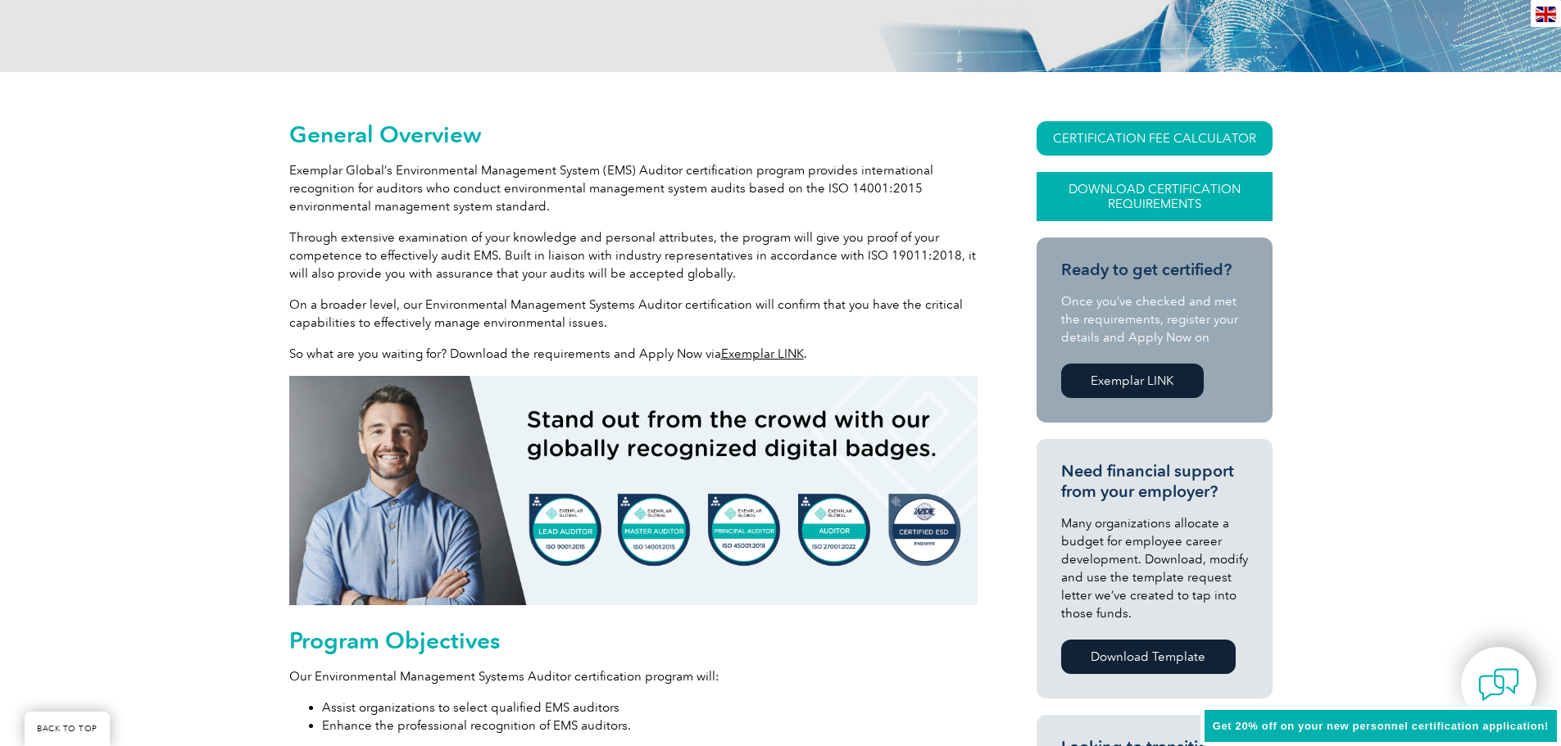
click at [1158, 201] on link "Download Certification Requirements" at bounding box center [1154, 196] width 236 height 49
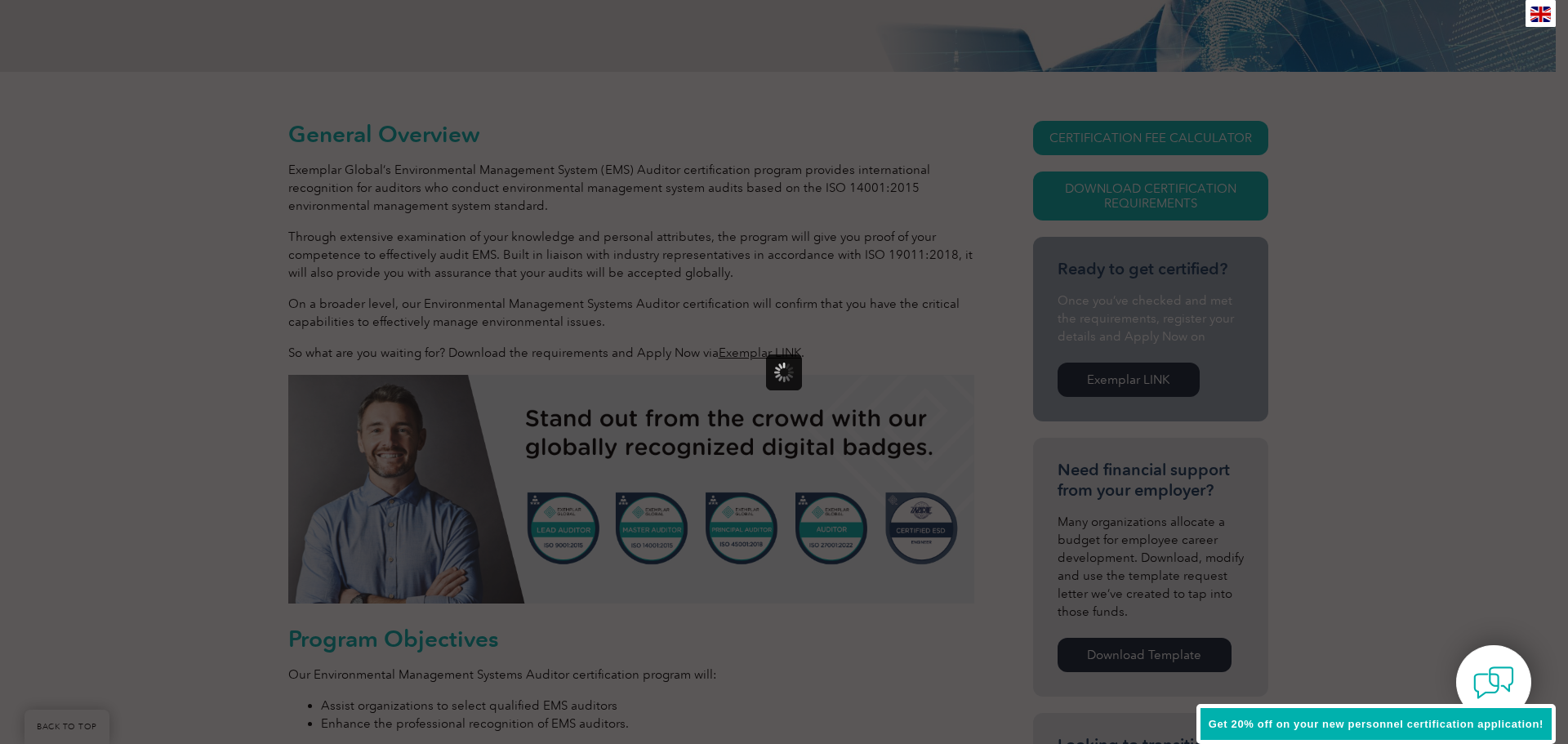
scroll to position [0, 0]
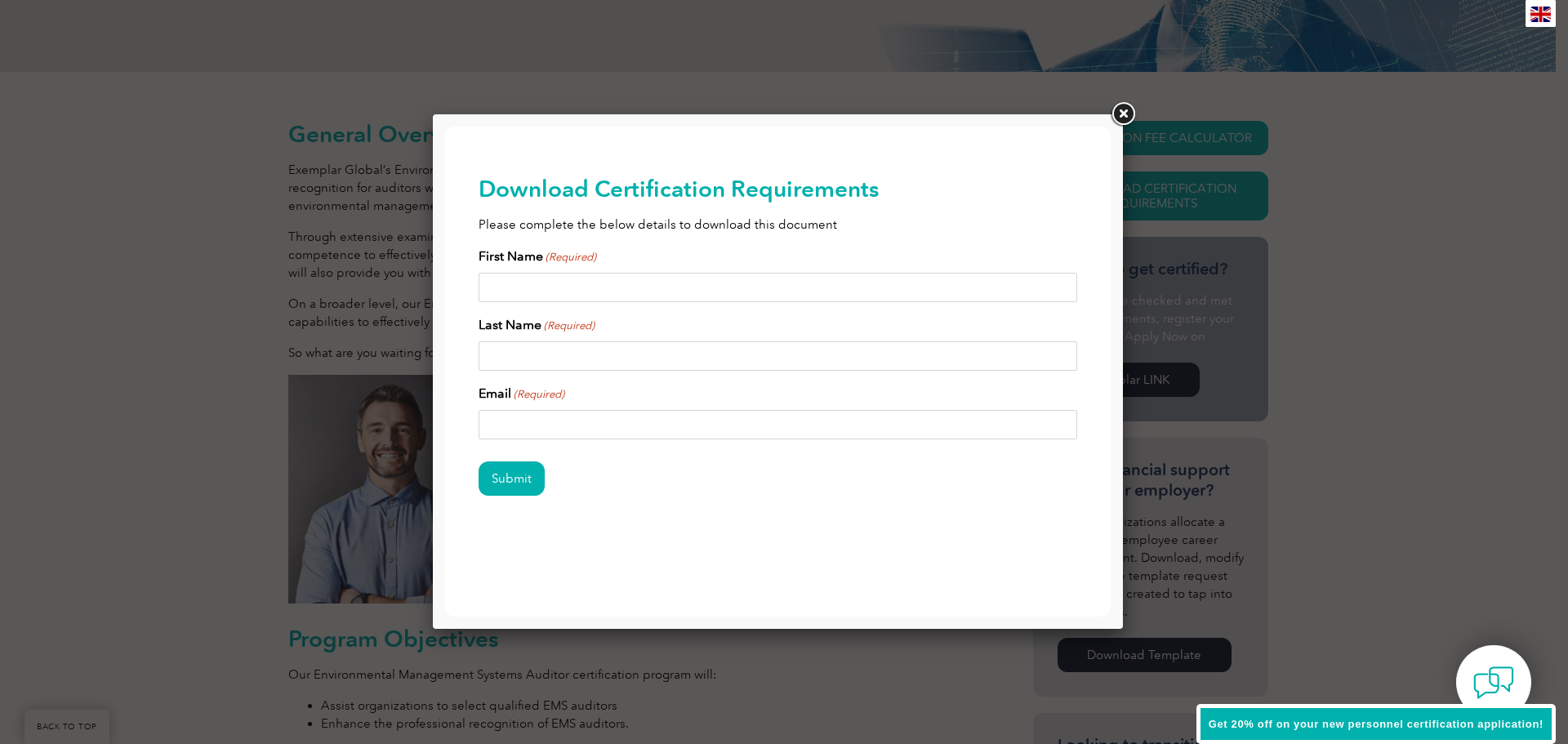
click at [743, 277] on input "First Name (Required)" at bounding box center [778, 287] width 599 height 29
type input "[PERSON_NAME]"
type input "[EMAIL_ADDRESS][DOMAIN_NAME]"
click at [691, 488] on div "Submit" at bounding box center [778, 480] width 599 height 71
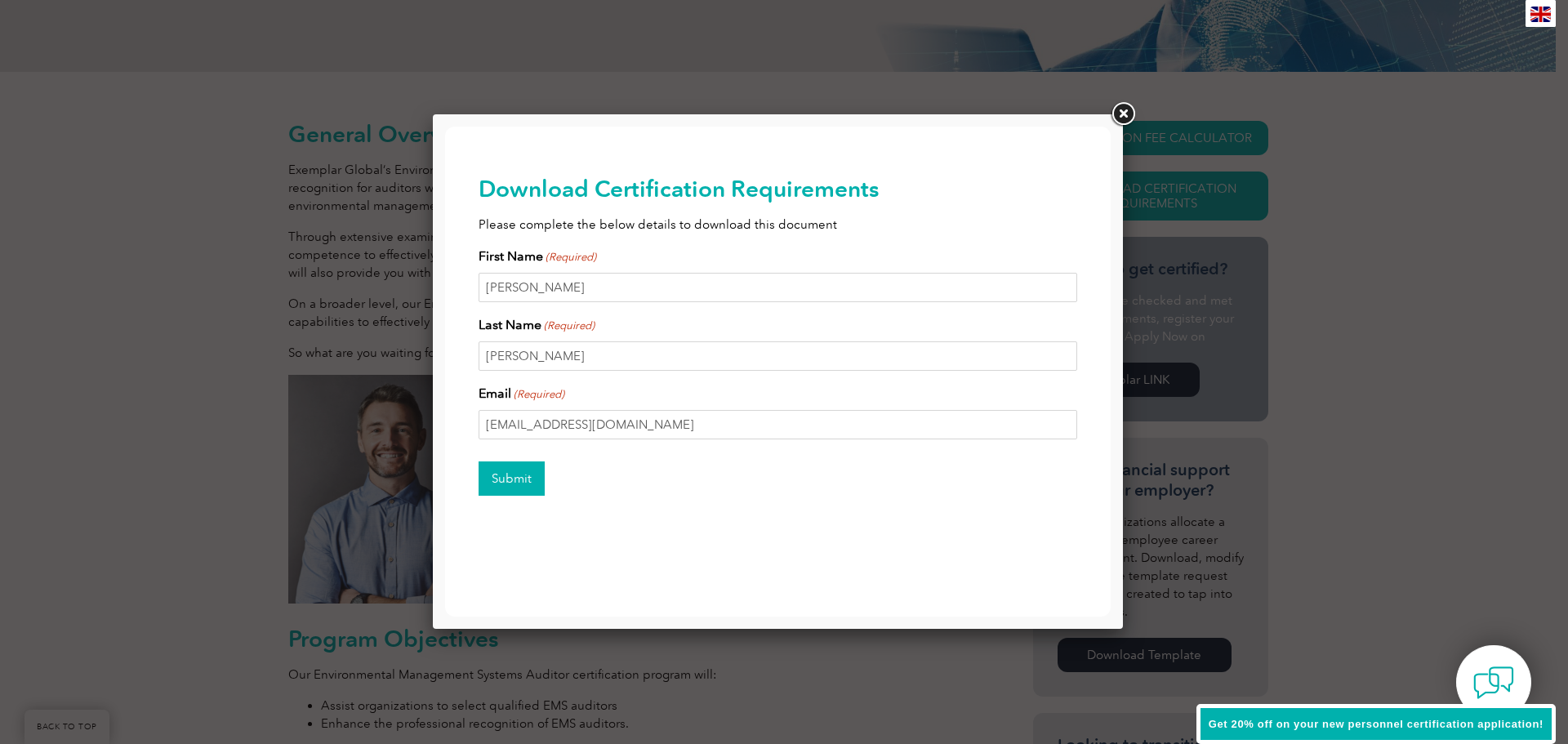
click at [519, 480] on input "Submit" at bounding box center [511, 479] width 66 height 34
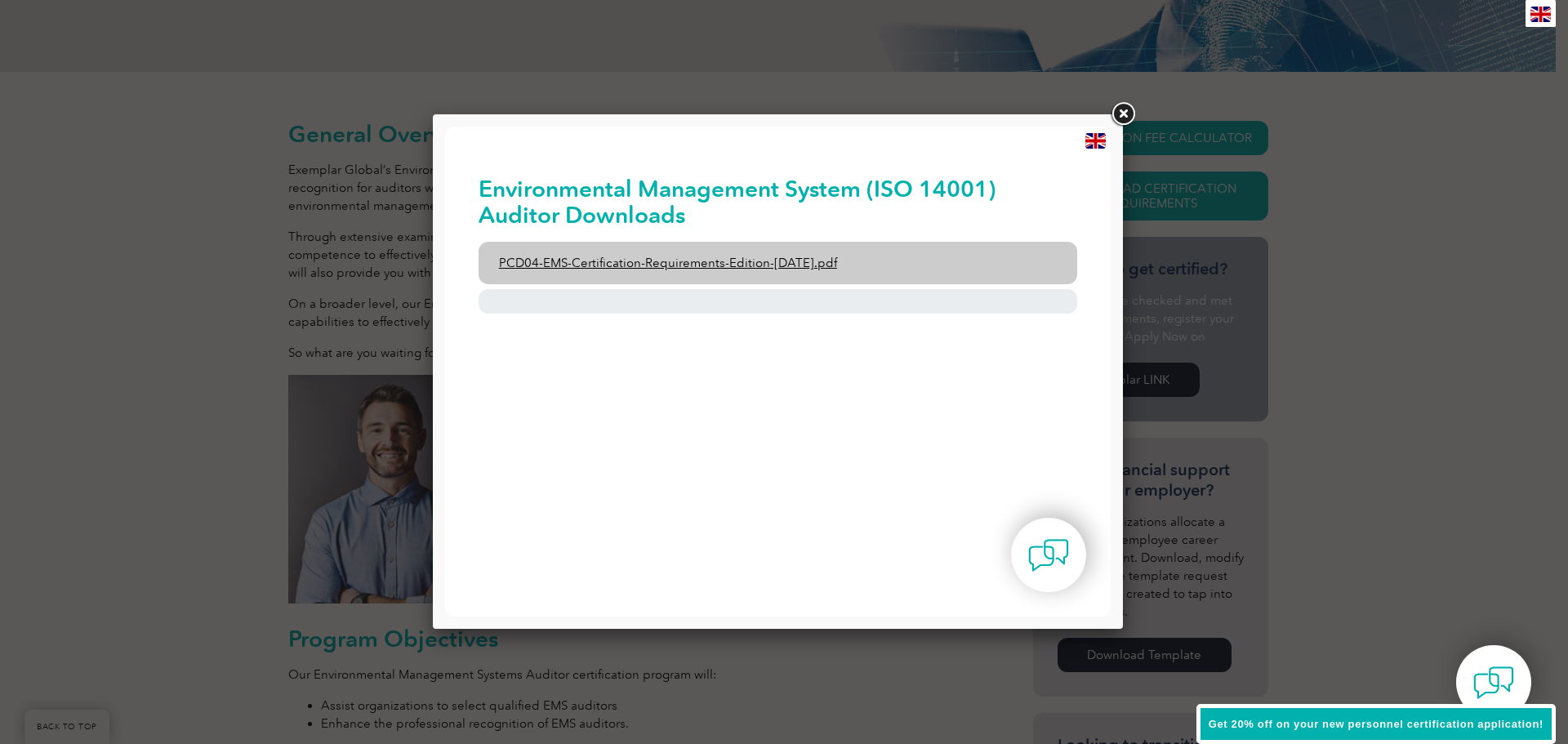
click at [844, 260] on link "PCD04-EMS-Certification-Requirements-Edition-[DATE].pdf" at bounding box center [778, 262] width 599 height 43
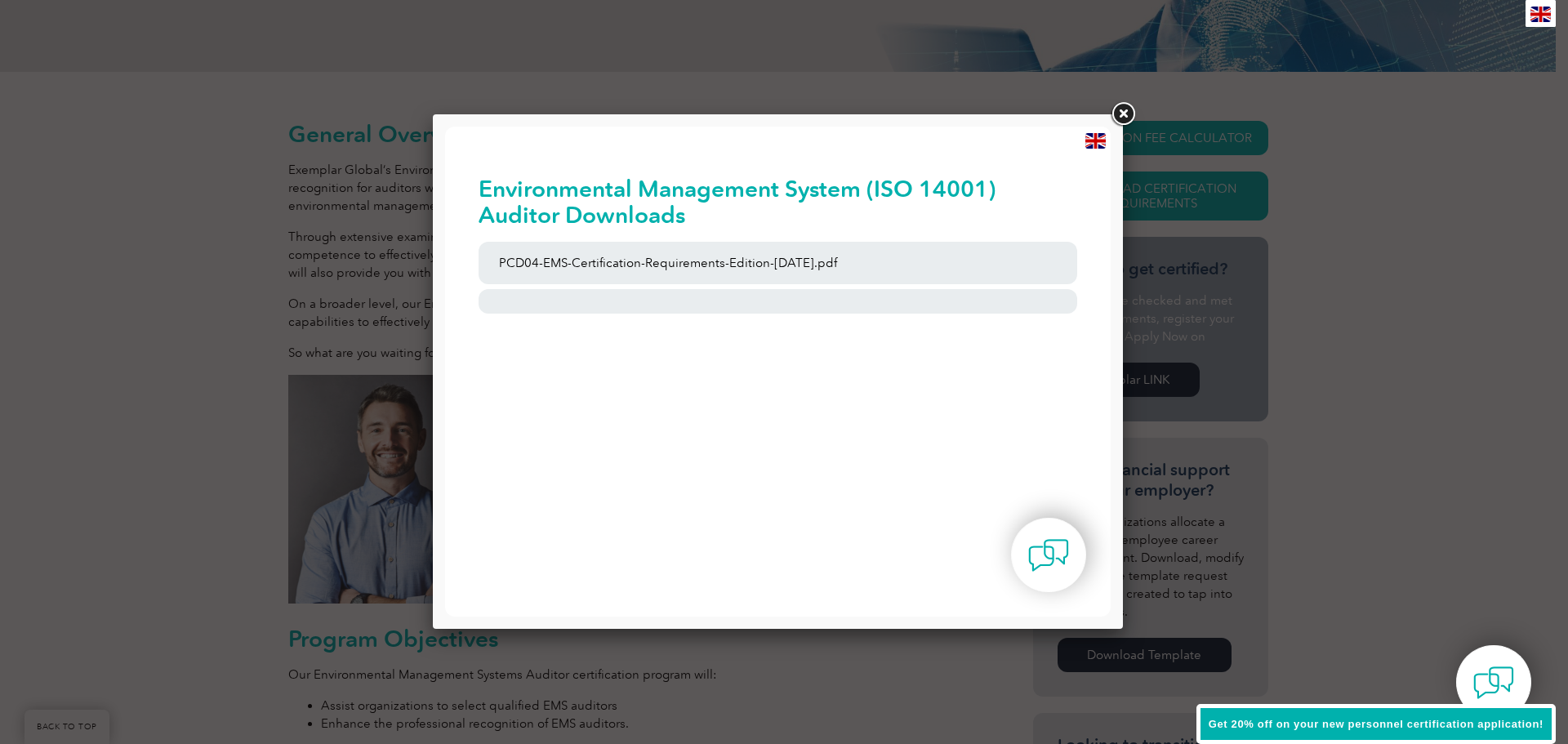
click at [1120, 120] on link at bounding box center [1122, 114] width 29 height 29
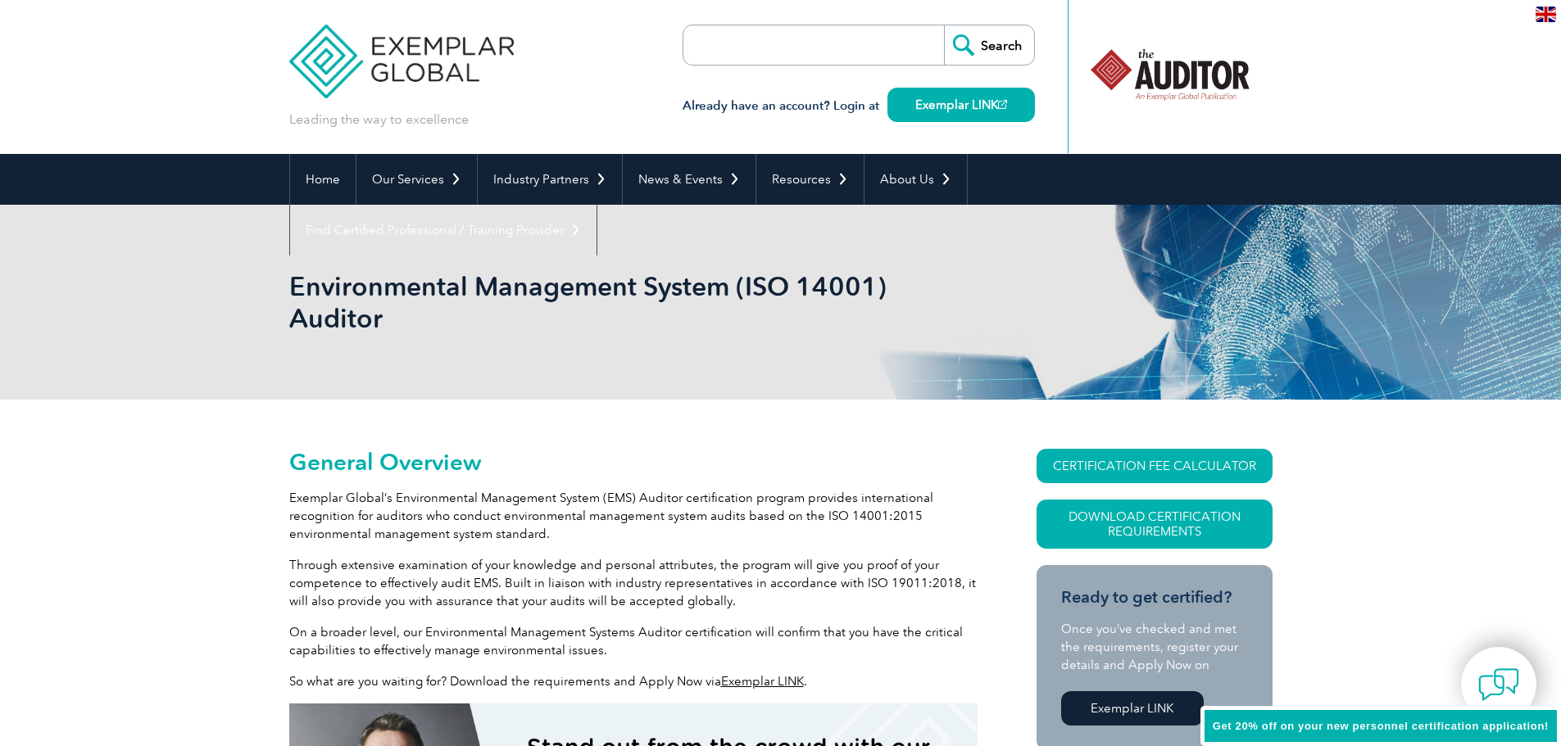
drag, startPoint x: 288, startPoint y: 288, endPoint x: 377, endPoint y: 319, distance: 94.6
click at [377, 319] on div "Environmental Management System (ISO 14001) Auditor" at bounding box center [780, 302] width 1561 height 195
click at [394, 325] on h1 "Environmental Management System (ISO 14001) Auditor" at bounding box center [603, 302] width 629 height 64
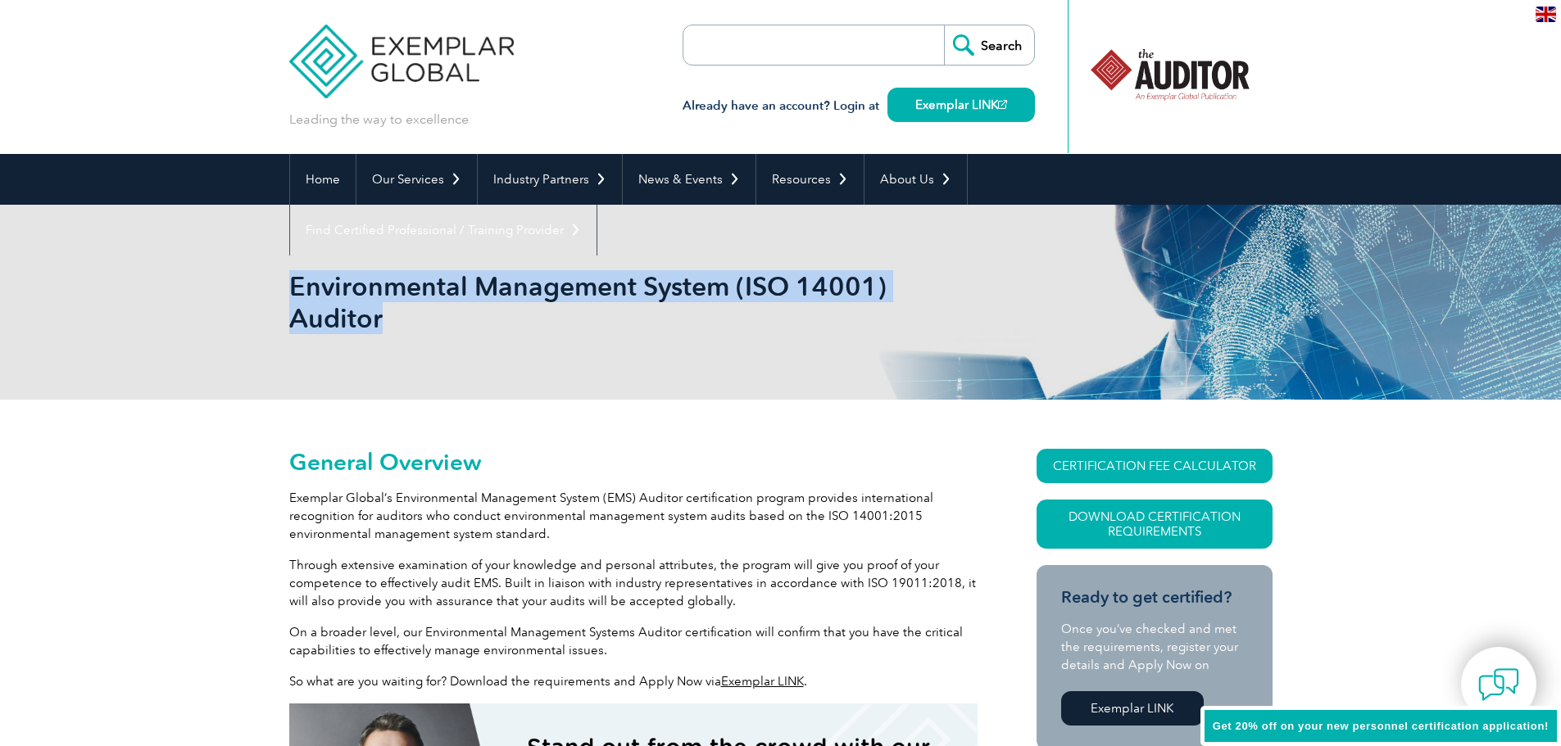
drag, startPoint x: 382, startPoint y: 321, endPoint x: 291, endPoint y: 288, distance: 96.9
click at [291, 288] on h1 "Environmental Management System (ISO 14001) Auditor" at bounding box center [603, 302] width 629 height 64
copy h1 "Environmental Management System (ISO 14001) Auditor"
